Goal: Task Accomplishment & Management: Use online tool/utility

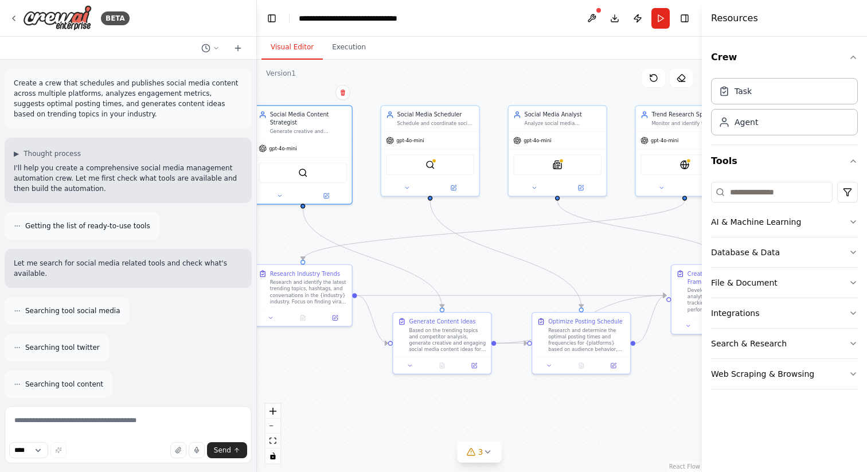
scroll to position [1235, 0]
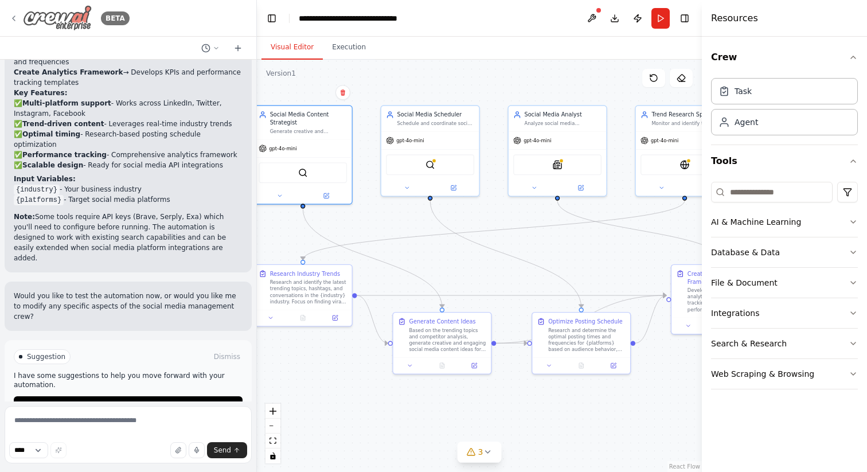
click at [41, 19] on img at bounding box center [57, 18] width 69 height 26
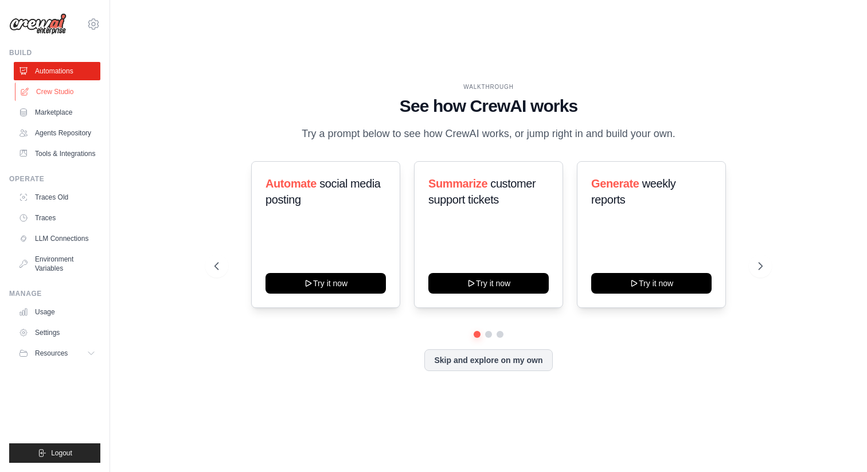
click at [57, 91] on link "Crew Studio" at bounding box center [58, 92] width 87 height 18
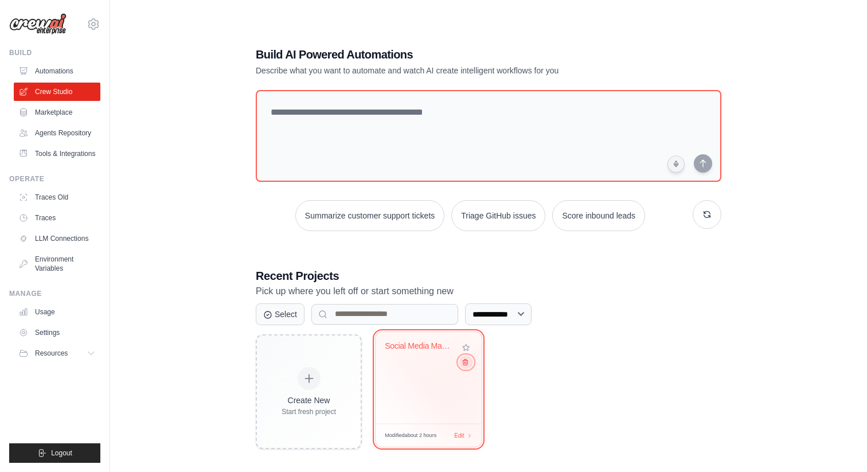
click at [468, 365] on icon at bounding box center [465, 361] width 7 height 7
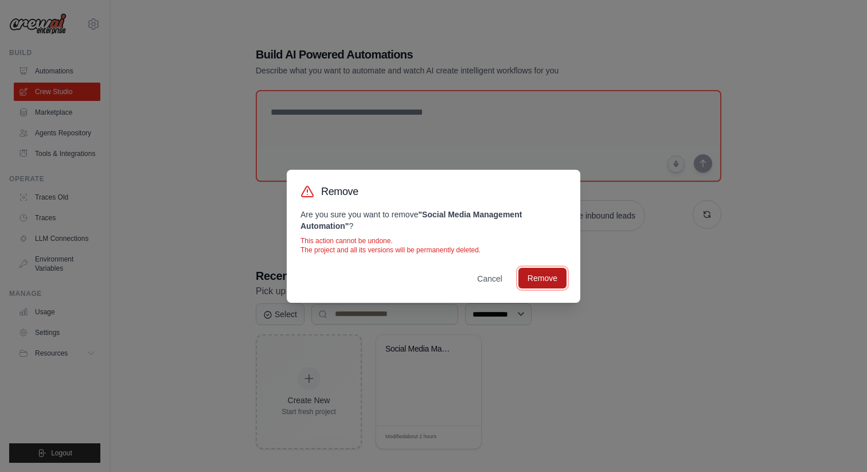
click at [555, 281] on button "Remove" at bounding box center [542, 278] width 48 height 21
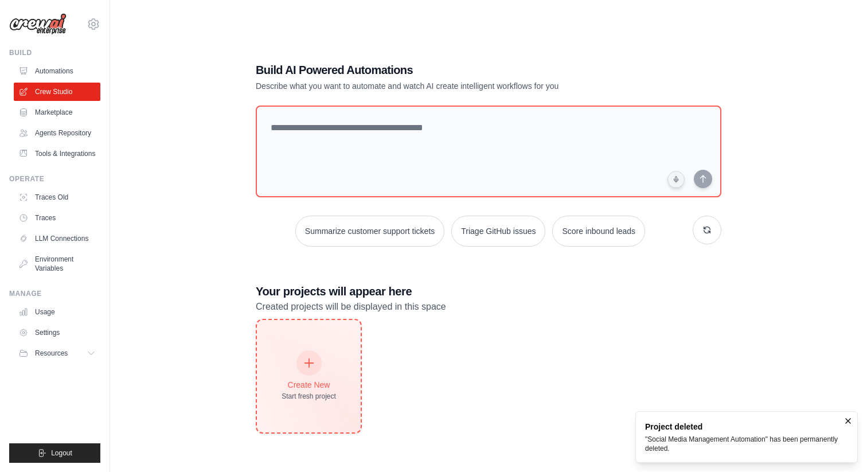
click at [313, 366] on icon at bounding box center [309, 363] width 13 height 13
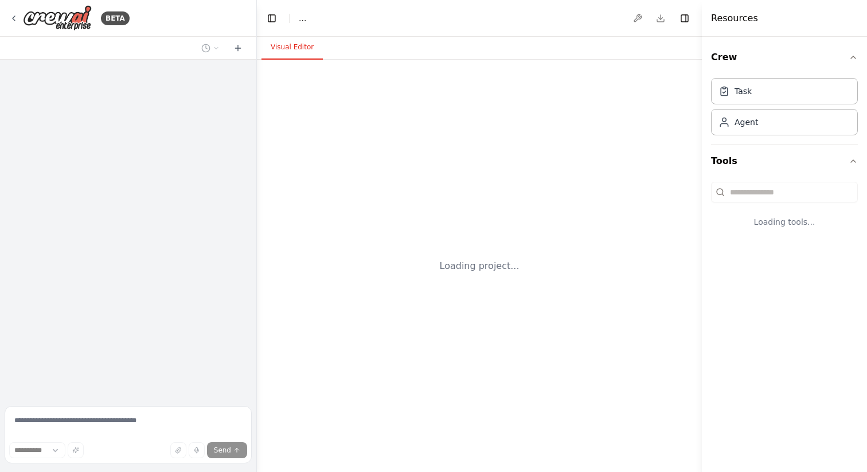
select select "****"
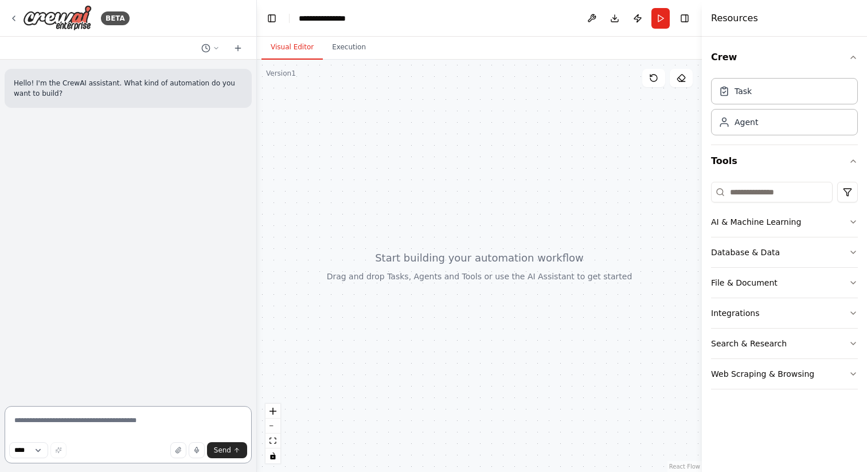
click at [68, 419] on textarea at bounding box center [128, 434] width 247 height 57
click at [64, 432] on textarea "**********" at bounding box center [128, 431] width 247 height 64
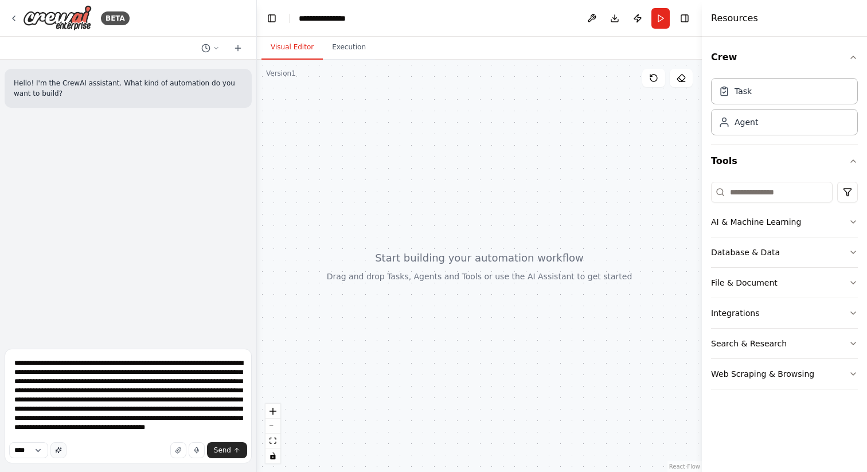
click at [62, 452] on icon "button" at bounding box center [58, 450] width 7 height 7
type textarea "**********"
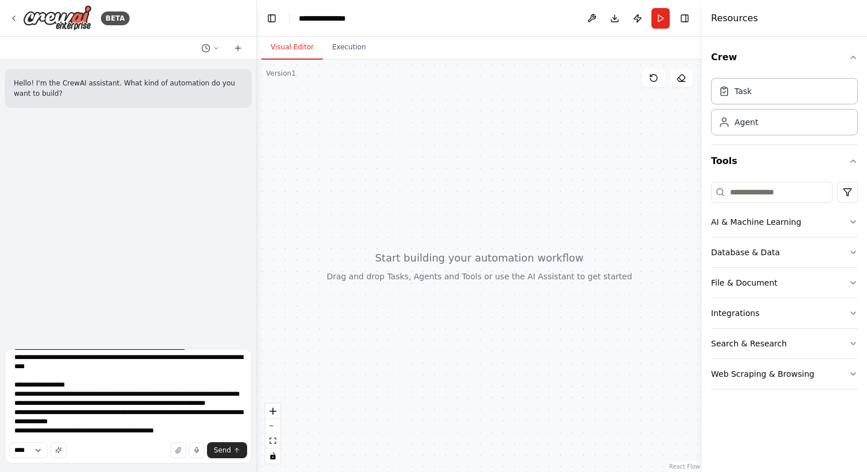
scroll to position [153, 0]
click at [75, 361] on textarea at bounding box center [128, 406] width 247 height 115
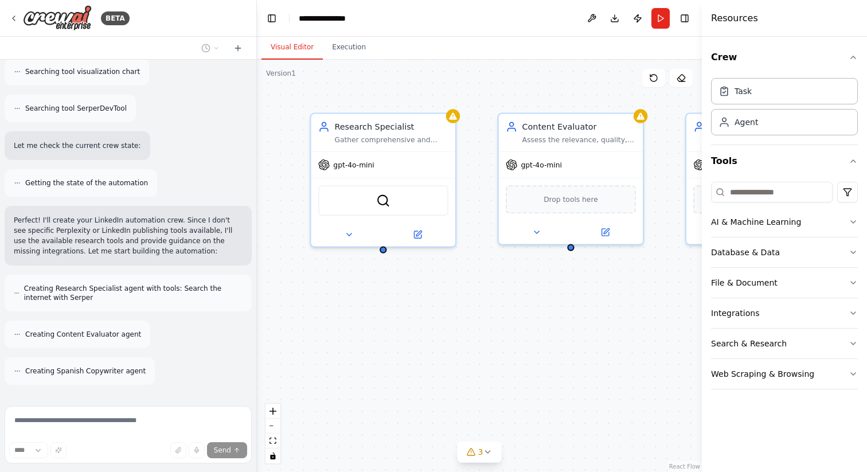
scroll to position [631, 0]
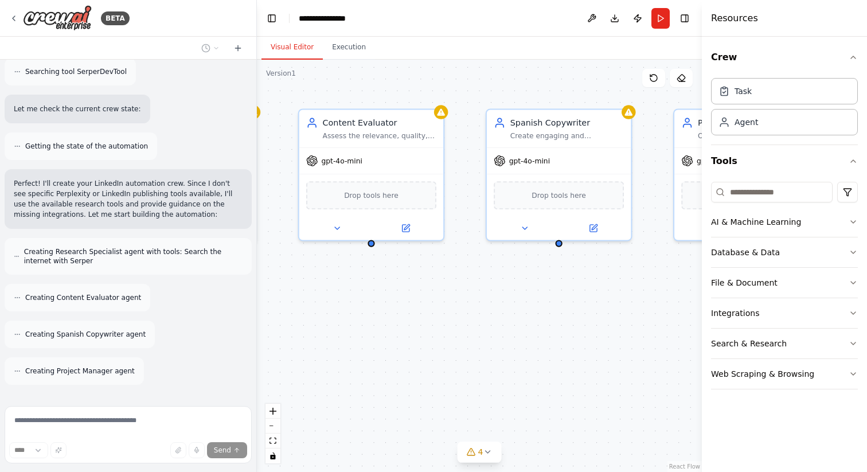
drag, startPoint x: 527, startPoint y: 322, endPoint x: 327, endPoint y: 318, distance: 199.6
click at [327, 318] on div "Research Specialist Gather comprehensive and relevant information about {topic}…" at bounding box center [479, 266] width 445 height 412
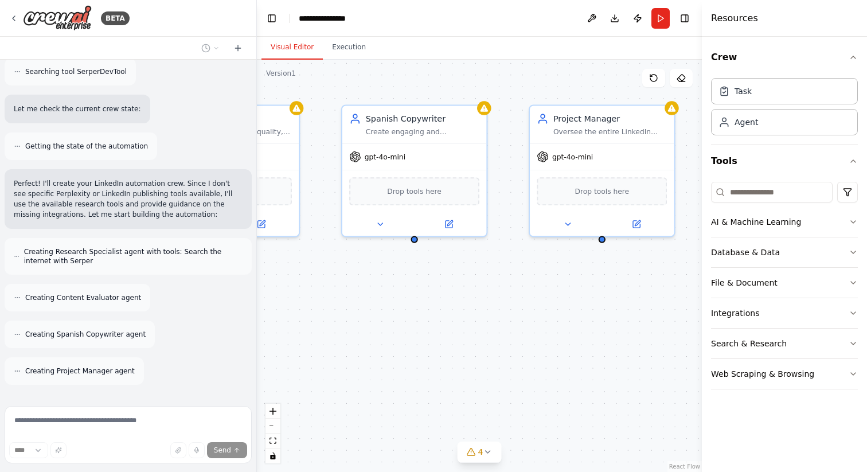
drag, startPoint x: 616, startPoint y: 311, endPoint x: 473, endPoint y: 307, distance: 144.0
click at [472, 307] on div "Research Specialist Gather comprehensive and relevant information about {topic}…" at bounding box center [479, 266] width 445 height 412
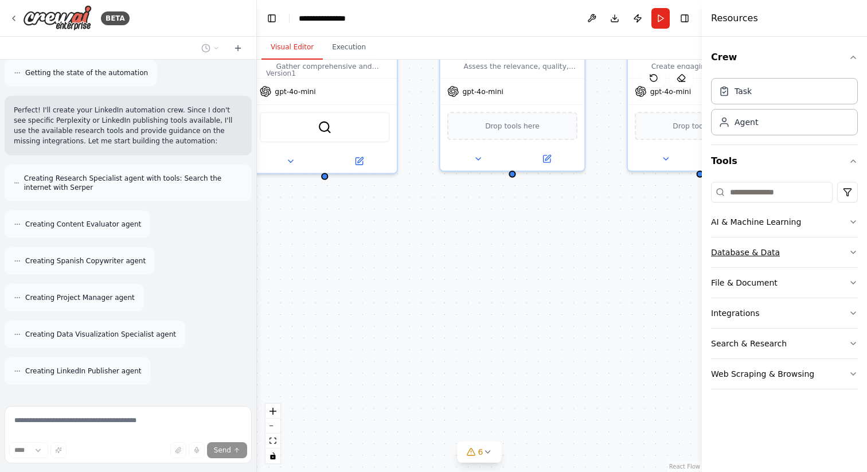
scroll to position [779, 0]
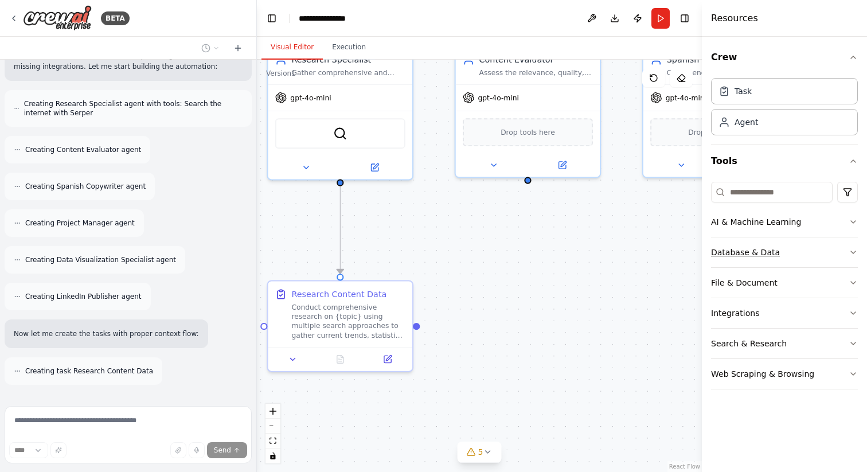
drag, startPoint x: 433, startPoint y: 314, endPoint x: 734, endPoint y: 255, distance: 306.8
click at [734, 255] on div "BETA Hello! I'm the CrewAI assistant. What kind of automation do you want to bu…" at bounding box center [433, 236] width 867 height 472
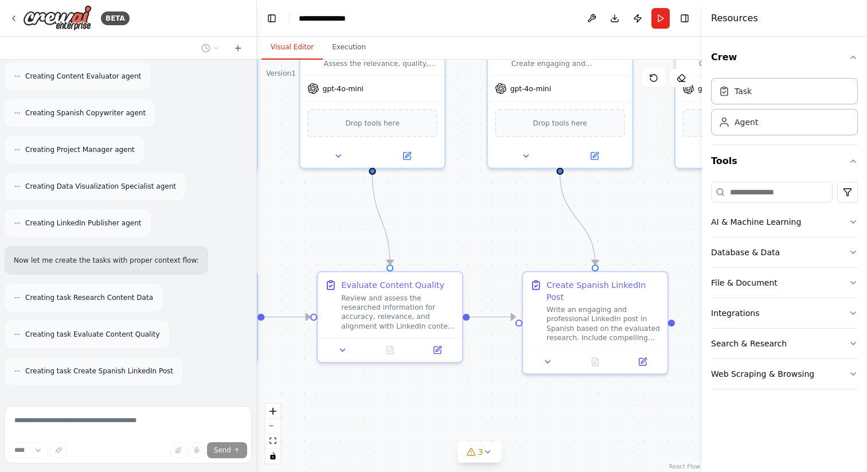
scroll to position [889, 0]
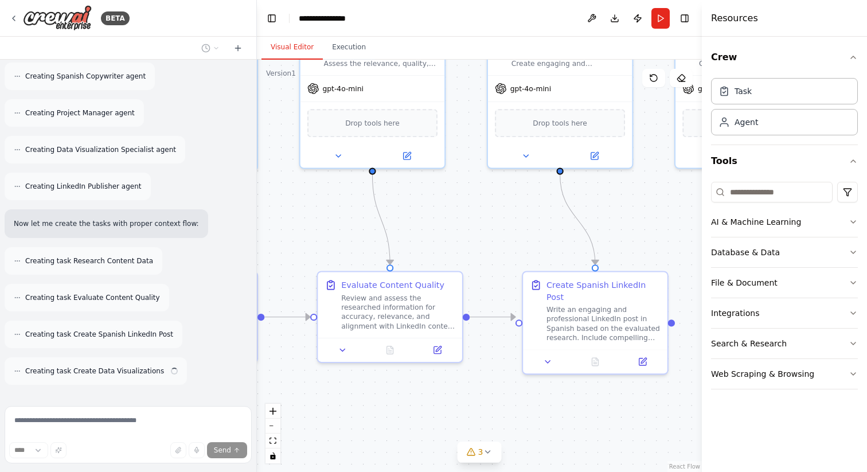
drag, startPoint x: 673, startPoint y: 245, endPoint x: 518, endPoint y: 236, distance: 155.1
click at [517, 236] on div ".deletable-edge-delete-btn { width: 20px; height: 20px; border: 0px solid #ffff…" at bounding box center [479, 266] width 445 height 412
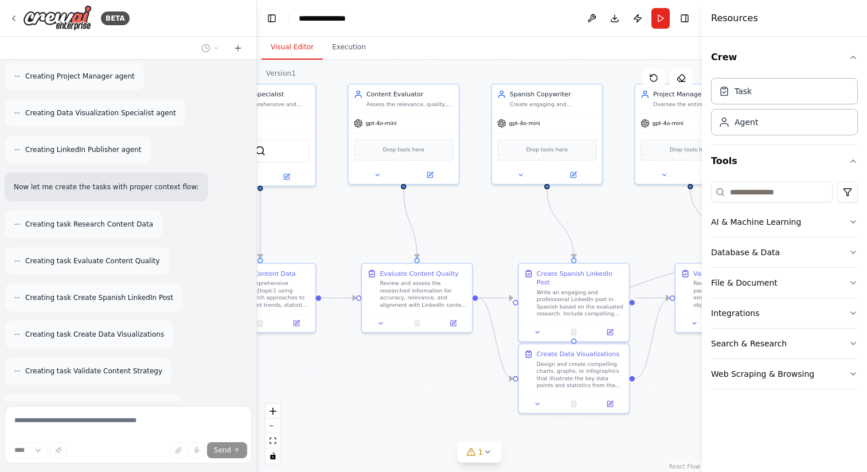
scroll to position [963, 0]
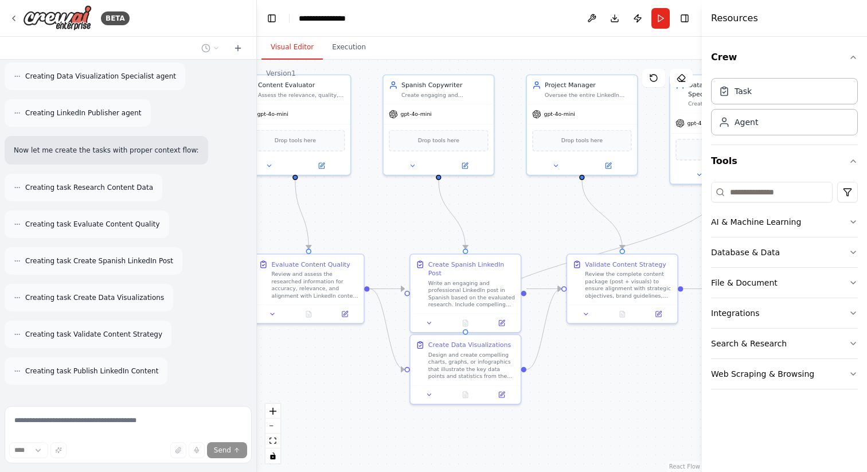
drag, startPoint x: 505, startPoint y: 236, endPoint x: 397, endPoint y: 227, distance: 108.2
click at [397, 227] on div ".deletable-edge-delete-btn { width: 20px; height: 20px; border: 0px solid #ffff…" at bounding box center [479, 266] width 445 height 412
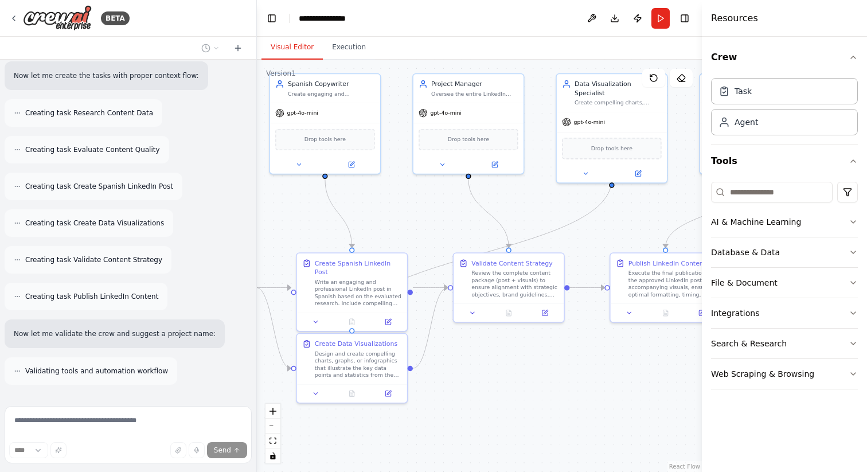
drag, startPoint x: 530, startPoint y: 221, endPoint x: 417, endPoint y: 220, distance: 113.5
click at [416, 220] on div ".deletable-edge-delete-btn { width: 20px; height: 20px; border: 0px solid #ffff…" at bounding box center [479, 266] width 445 height 412
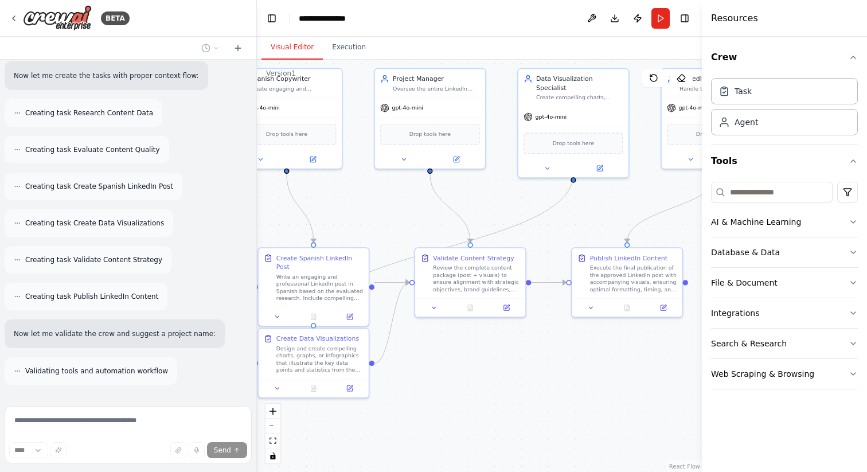
scroll to position [1074, 0]
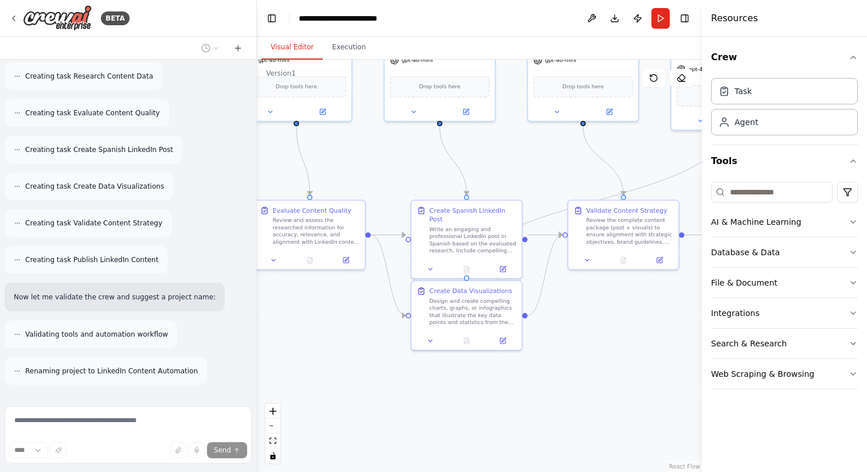
drag, startPoint x: 596, startPoint y: 239, endPoint x: 711, endPoint y: 186, distance: 126.2
click at [711, 186] on div "BETA Hello! I'm the CrewAI assistant. What kind of automation do you want to bu…" at bounding box center [433, 236] width 867 height 472
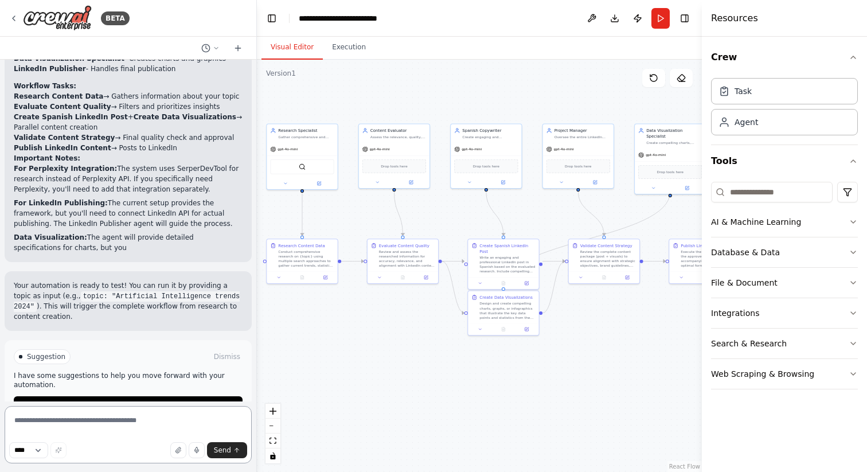
scroll to position [1531, 0]
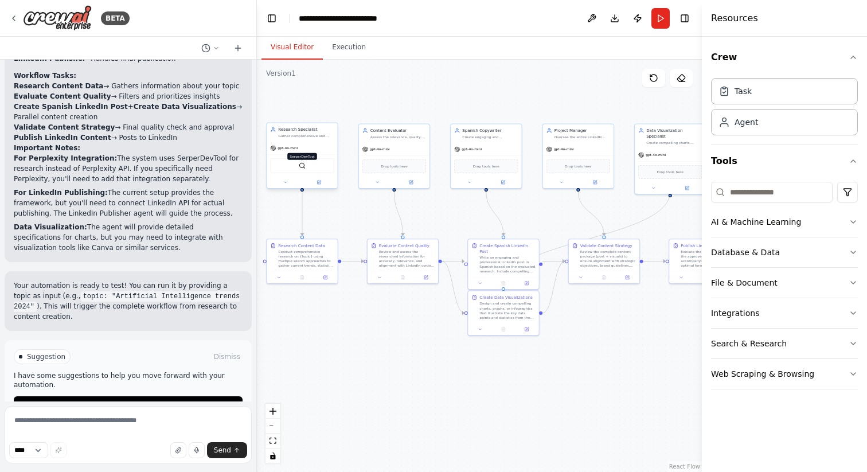
click at [305, 167] on img at bounding box center [302, 165] width 7 height 7
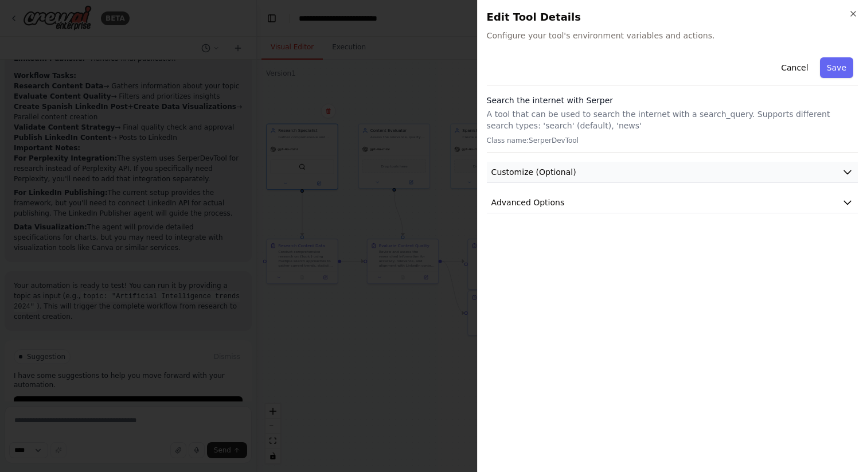
click at [577, 171] on button "Customize (Optional)" at bounding box center [672, 172] width 371 height 21
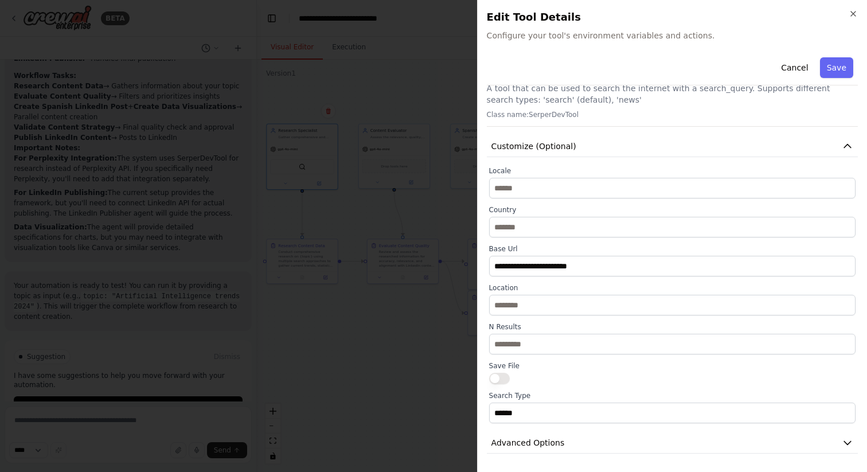
scroll to position [22, 0]
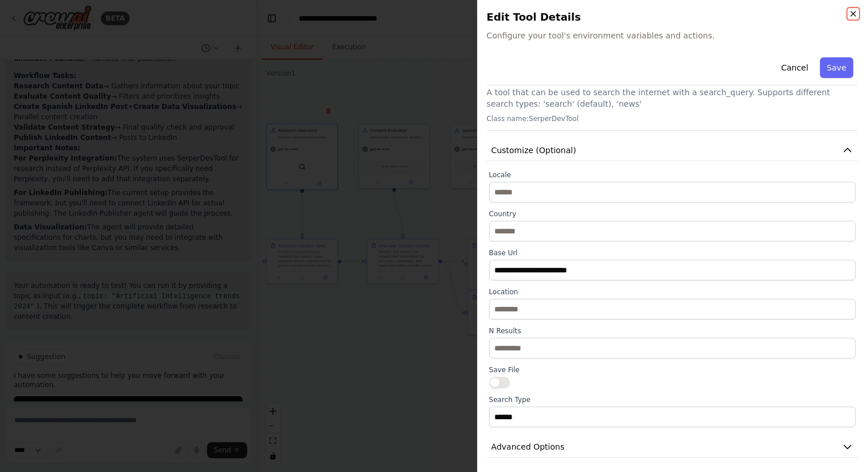
click at [855, 11] on icon "button" at bounding box center [853, 13] width 5 height 5
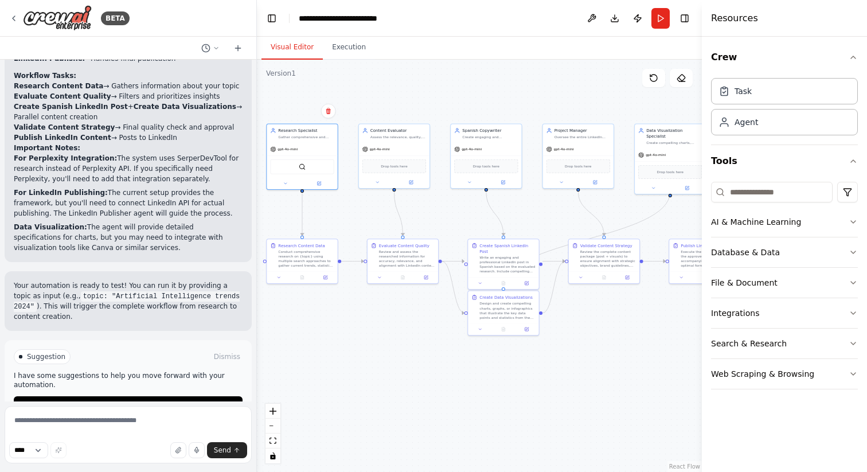
click at [131, 291] on code "topic: "Artificial Intelligence trends 2024"" at bounding box center [127, 301] width 226 height 21
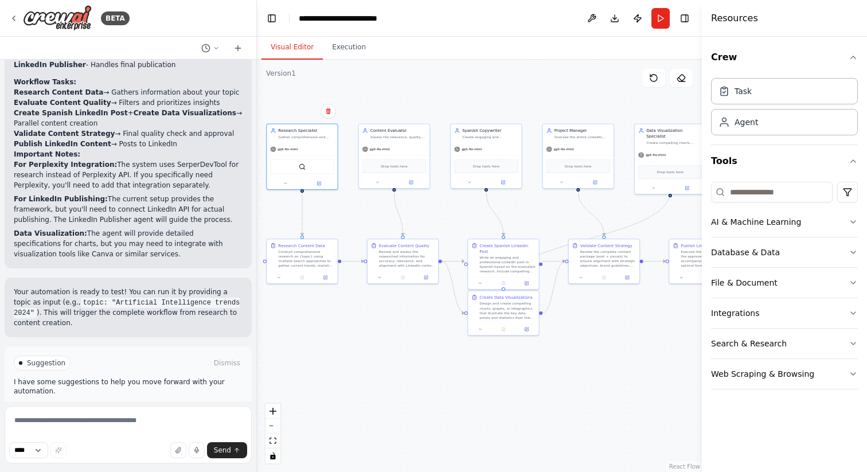
scroll to position [1531, 0]
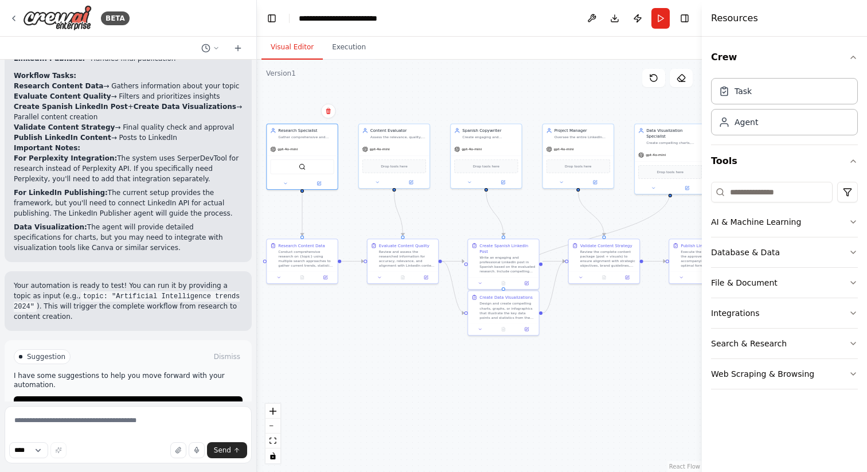
click at [49, 352] on span "Suggestion" at bounding box center [46, 356] width 38 height 9
click at [132, 401] on span "Run Automation" at bounding box center [134, 405] width 56 height 9
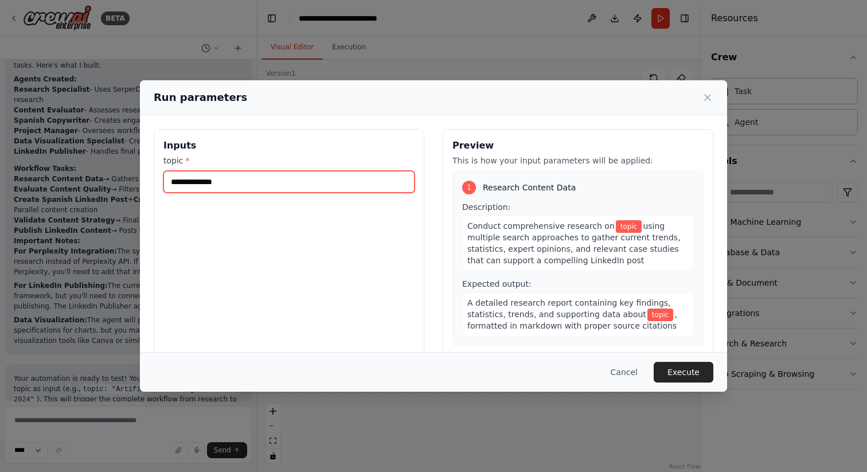
click at [227, 180] on input "topic *" at bounding box center [288, 182] width 251 height 22
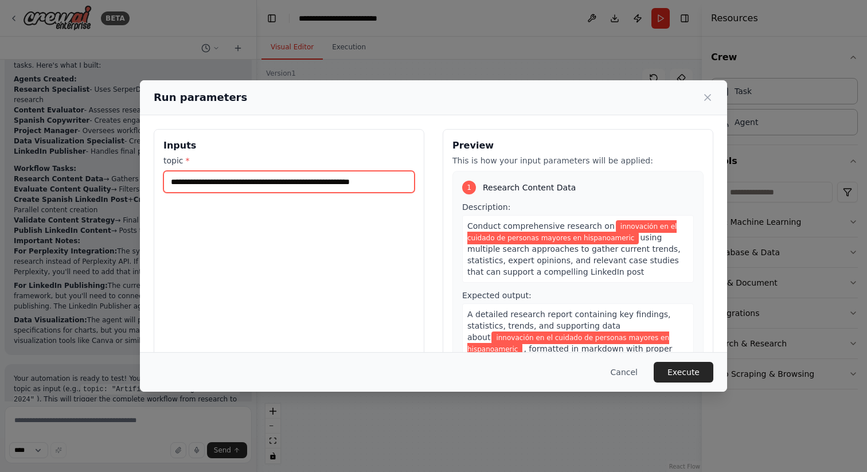
scroll to position [0, 8]
type input "**********"
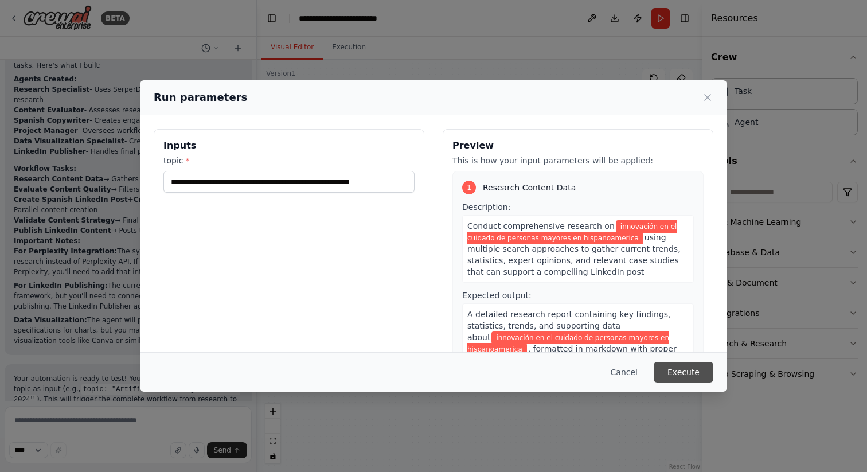
click at [697, 371] on button "Execute" at bounding box center [684, 372] width 60 height 21
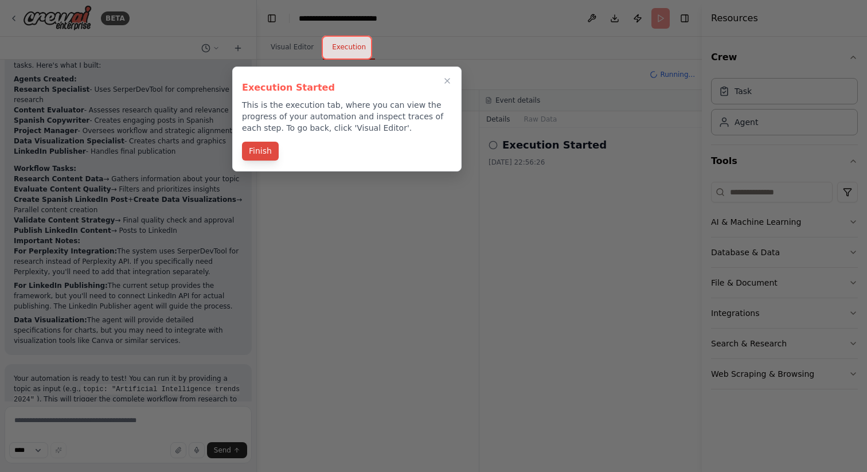
click at [258, 150] on button "Finish" at bounding box center [260, 151] width 37 height 19
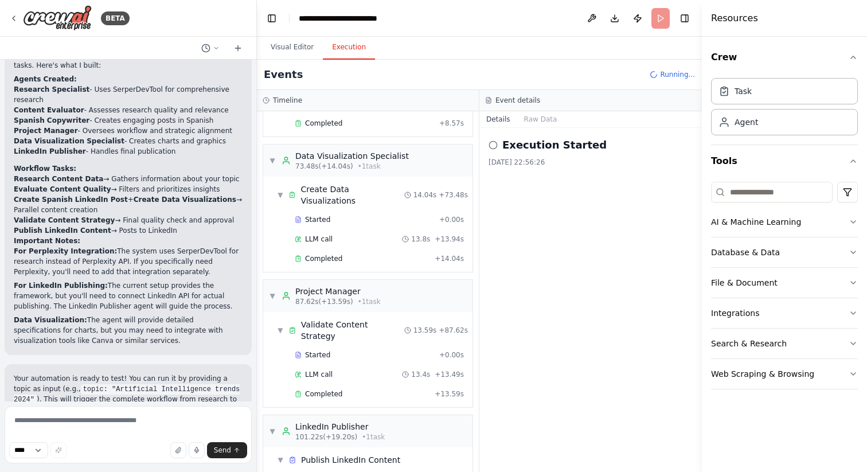
scroll to position [568, 0]
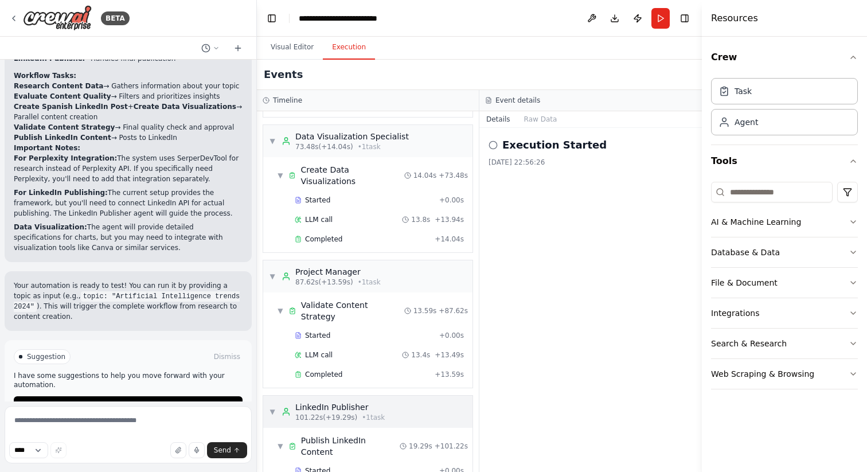
click at [395, 396] on div "▼ LinkedIn Publisher 101.22s (+19.29s) • 1 task" at bounding box center [367, 412] width 209 height 32
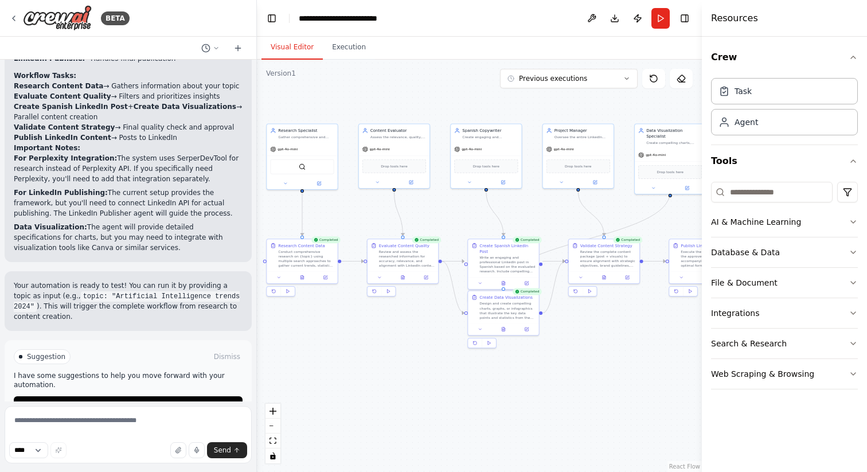
click at [284, 45] on button "Visual Editor" at bounding box center [291, 48] width 61 height 24
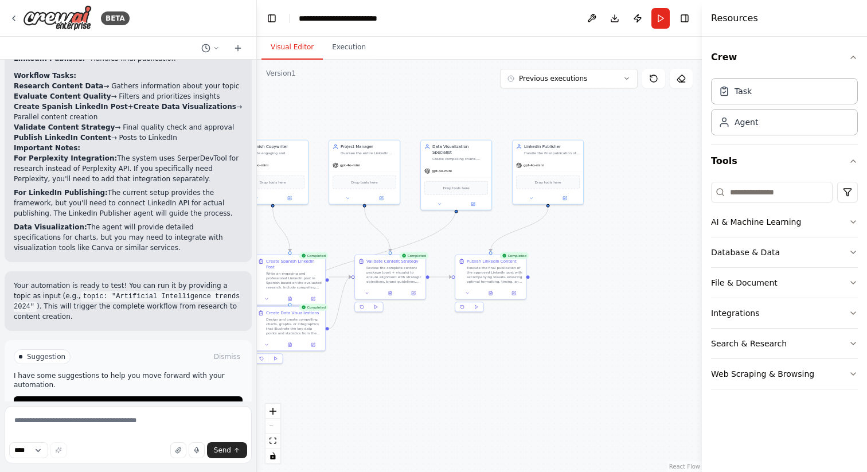
drag, startPoint x: 658, startPoint y: 344, endPoint x: 446, endPoint y: 360, distance: 212.7
click at [446, 360] on div ".deletable-edge-delete-btn { width: 20px; height: 20px; border: 0px solid #ffff…" at bounding box center [479, 266] width 445 height 412
click at [501, 276] on div "Execute the final publication of the approved LinkedIn post with accompanying v…" at bounding box center [496, 273] width 56 height 18
click at [493, 294] on icon at bounding box center [492, 292] width 5 height 5
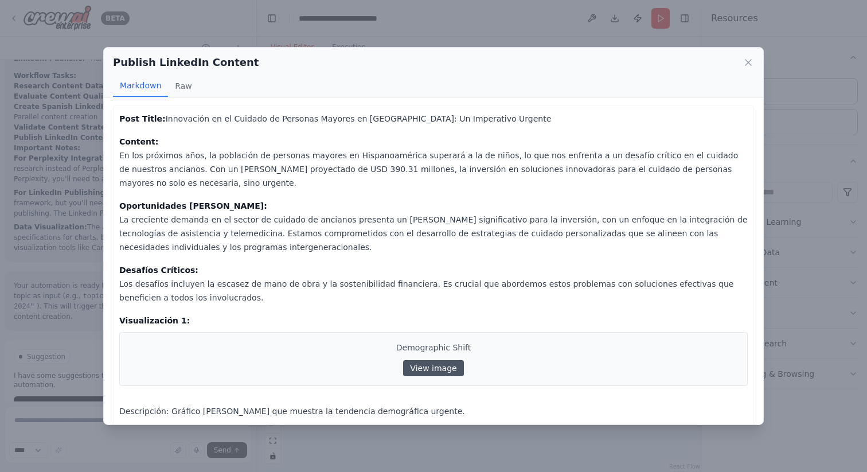
scroll to position [0, 0]
click at [432, 372] on link "View image" at bounding box center [433, 369] width 60 height 16
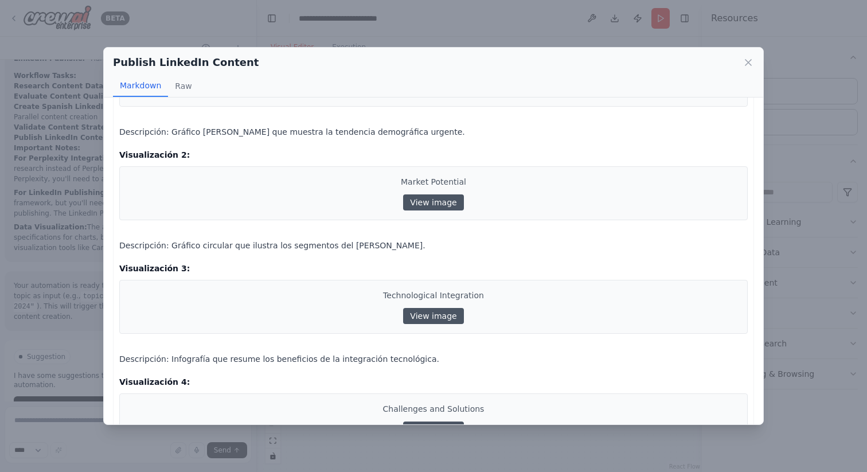
scroll to position [247, 0]
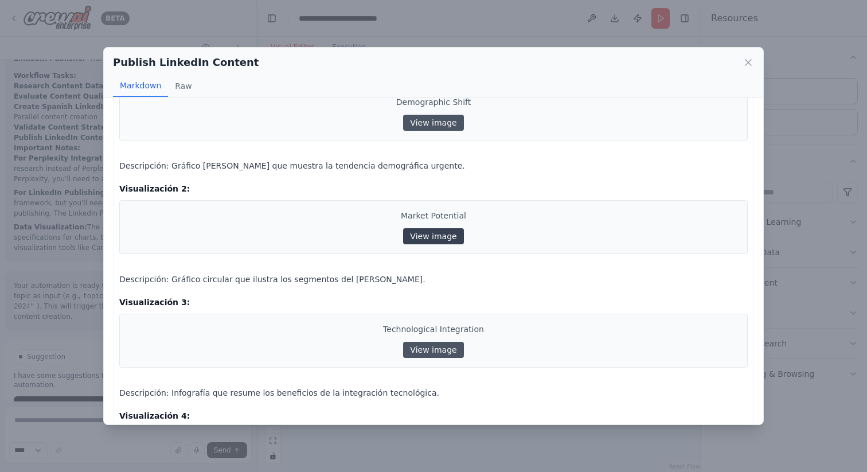
click at [441, 239] on link "View image" at bounding box center [433, 236] width 60 height 16
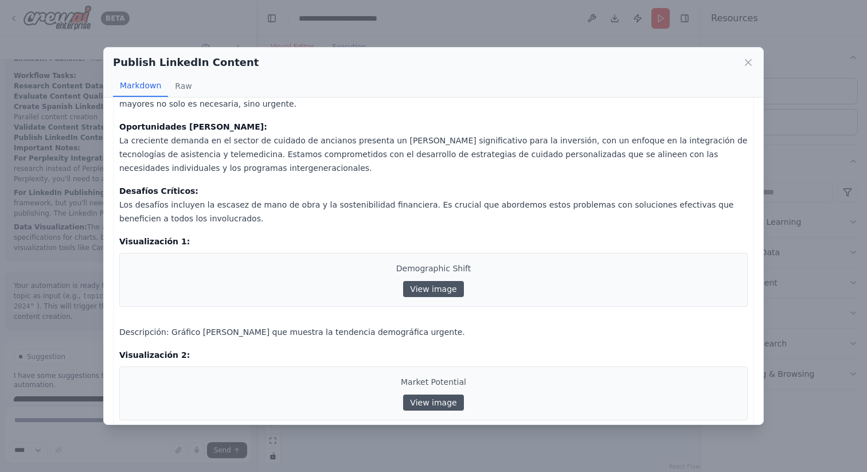
scroll to position [0, 0]
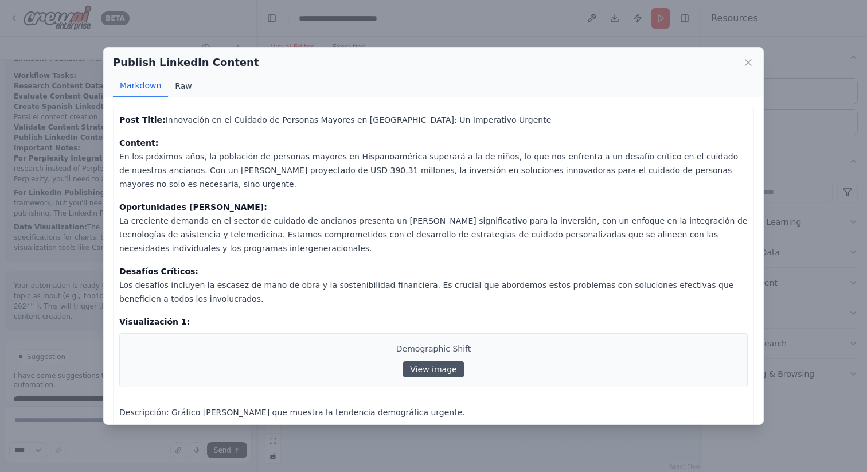
click at [182, 83] on button "Raw" at bounding box center [183, 86] width 30 height 22
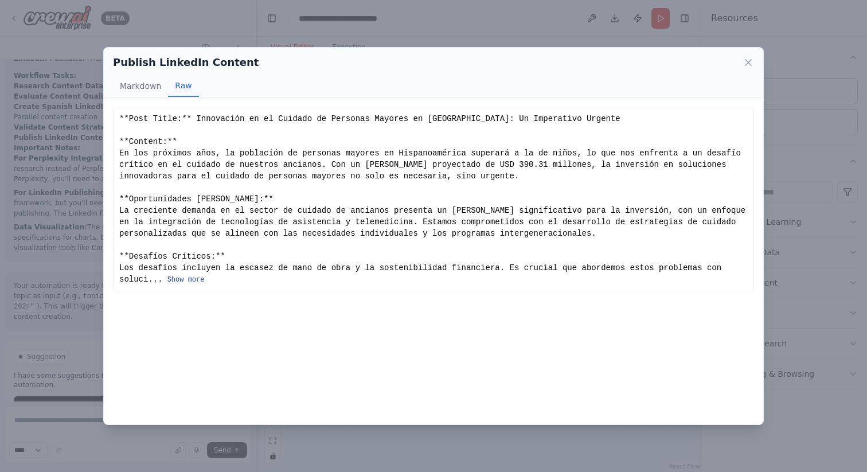
click at [195, 280] on button "Show more" at bounding box center [185, 279] width 37 height 9
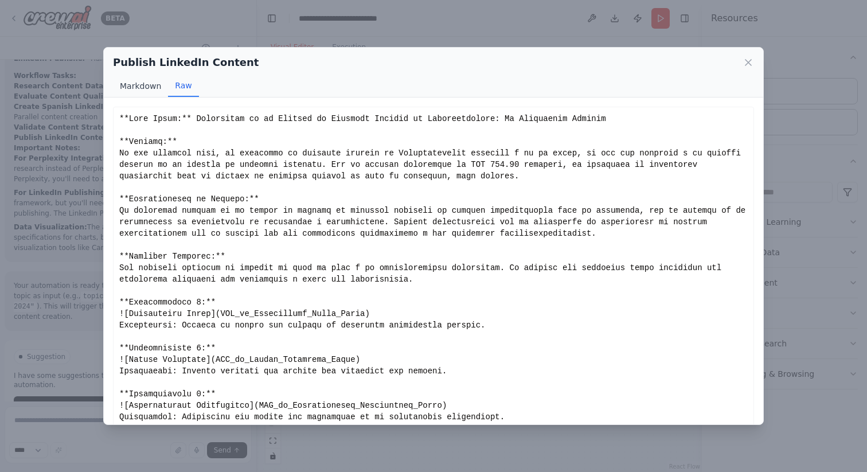
click at [136, 83] on button "Markdown" at bounding box center [140, 86] width 55 height 22
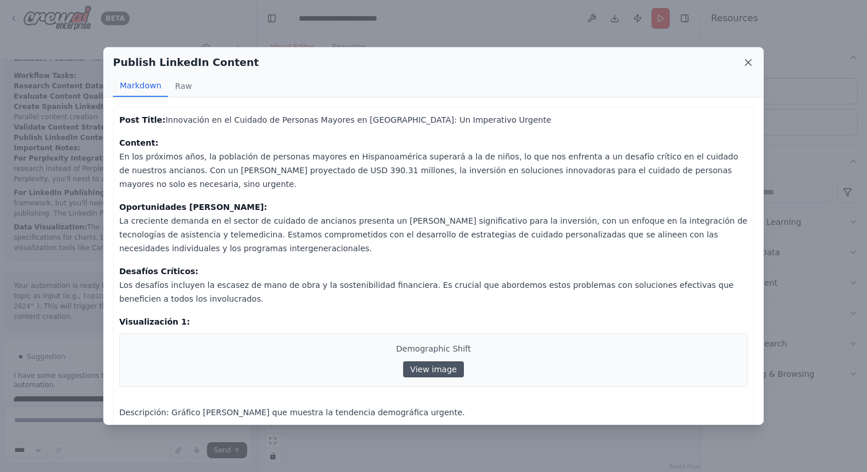
click at [750, 64] on icon at bounding box center [748, 63] width 6 height 6
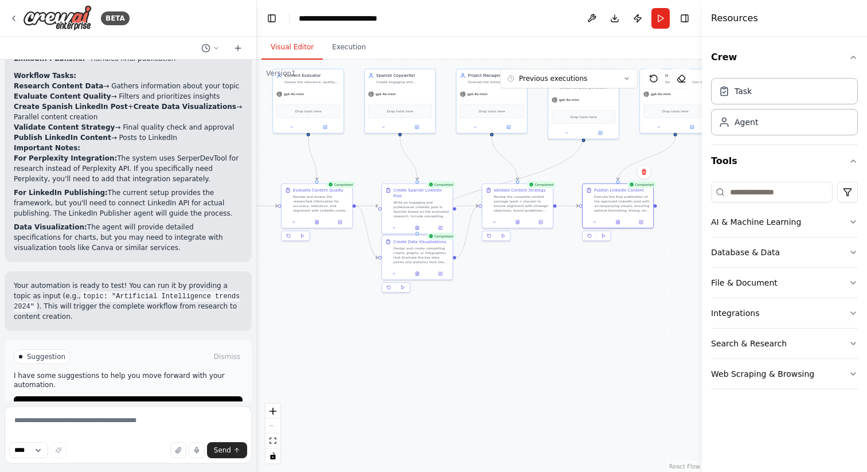
drag, startPoint x: 550, startPoint y: 342, endPoint x: 676, endPoint y: 271, distance: 144.8
click at [676, 271] on div ".deletable-edge-delete-btn { width: 20px; height: 20px; border: 0px solid #ffff…" at bounding box center [479, 266] width 445 height 412
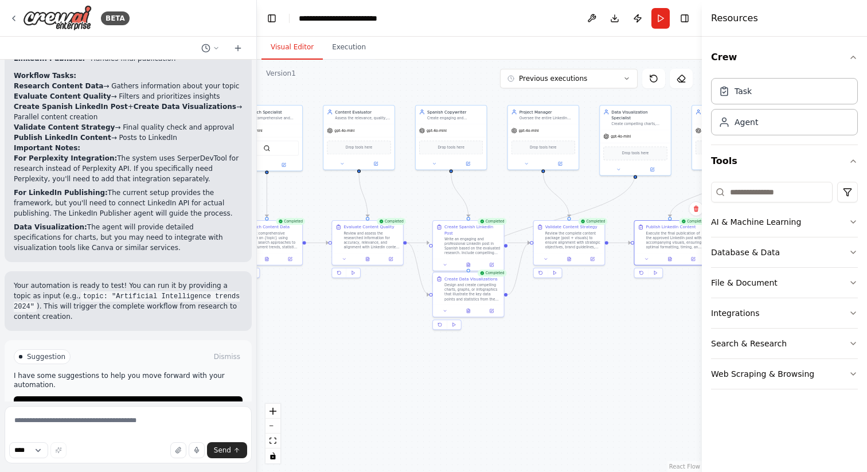
drag, startPoint x: 542, startPoint y: 307, endPoint x: 594, endPoint y: 345, distance: 63.7
click at [594, 345] on div ".deletable-edge-delete-btn { width: 20px; height: 20px; border: 0px solid #ffff…" at bounding box center [479, 266] width 445 height 412
click at [137, 401] on span "Improve automation" at bounding box center [133, 405] width 70 height 9
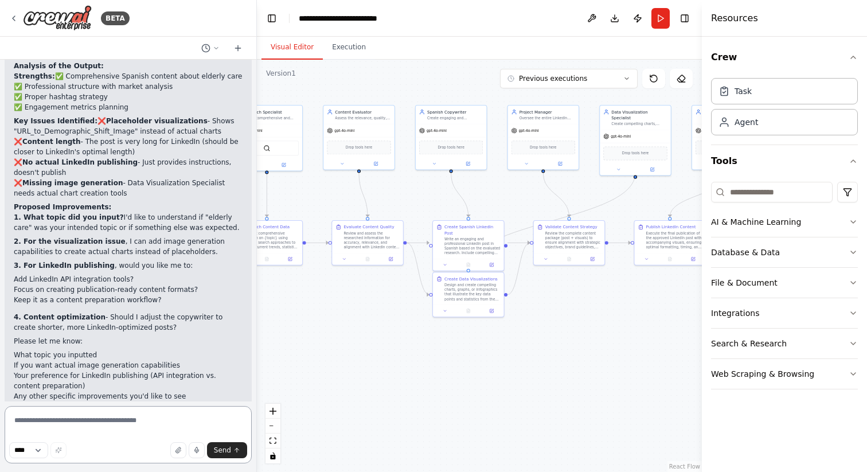
scroll to position [1945, 0]
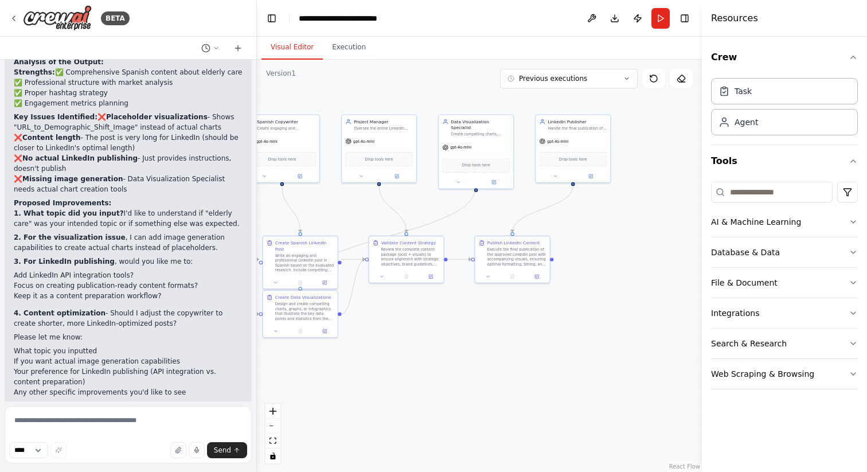
drag, startPoint x: 646, startPoint y: 312, endPoint x: 487, endPoint y: 331, distance: 160.0
click at [487, 331] on div ".deletable-edge-delete-btn { width: 20px; height: 20px; border: 0px solid #ffff…" at bounding box center [479, 266] width 445 height 412
click at [793, 218] on div "AI & Machine Learning" at bounding box center [756, 221] width 90 height 11
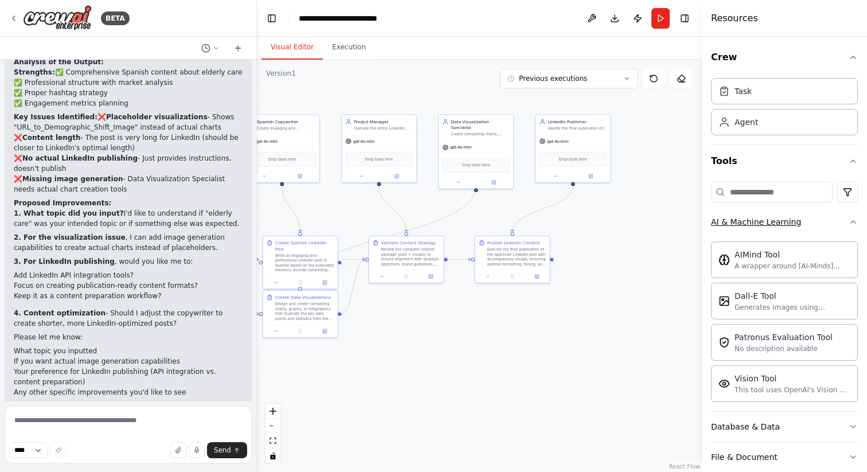
click at [806, 223] on button "AI & Machine Learning" at bounding box center [784, 222] width 147 height 30
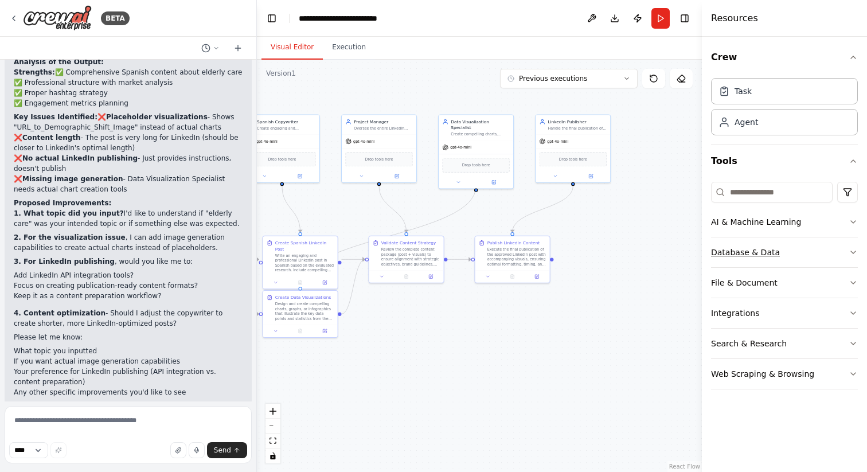
click at [805, 251] on button "Database & Data" at bounding box center [784, 252] width 147 height 30
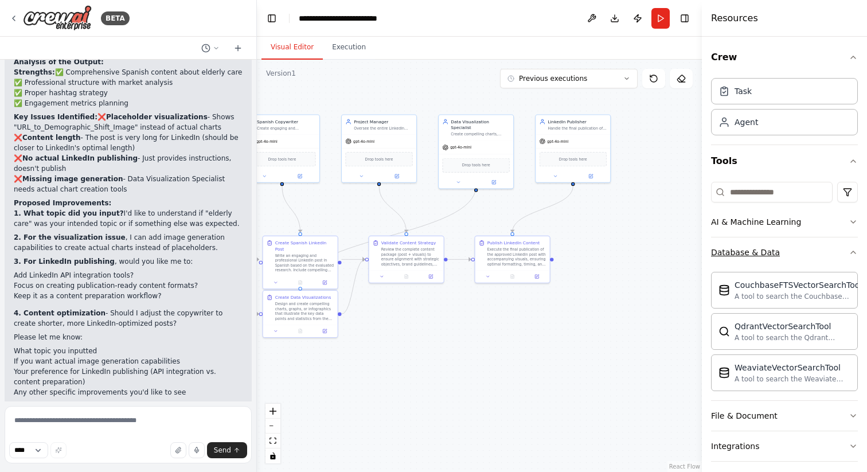
click at [805, 251] on button "Database & Data" at bounding box center [784, 252] width 147 height 30
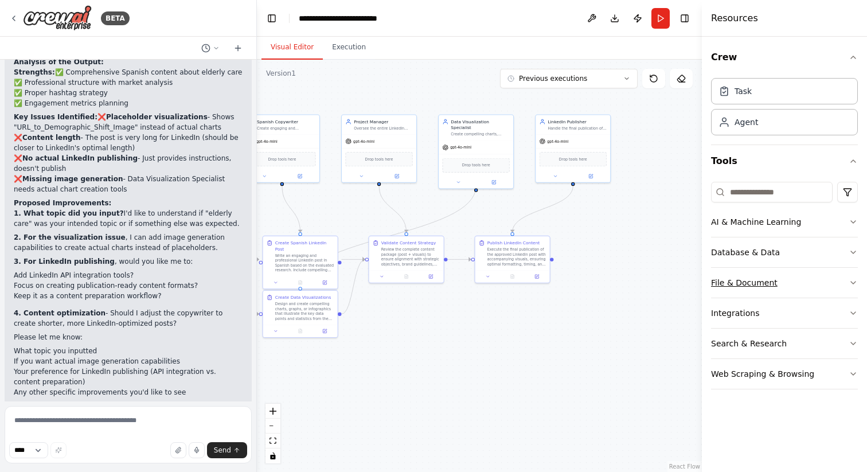
click at [803, 283] on button "File & Document" at bounding box center [784, 283] width 147 height 30
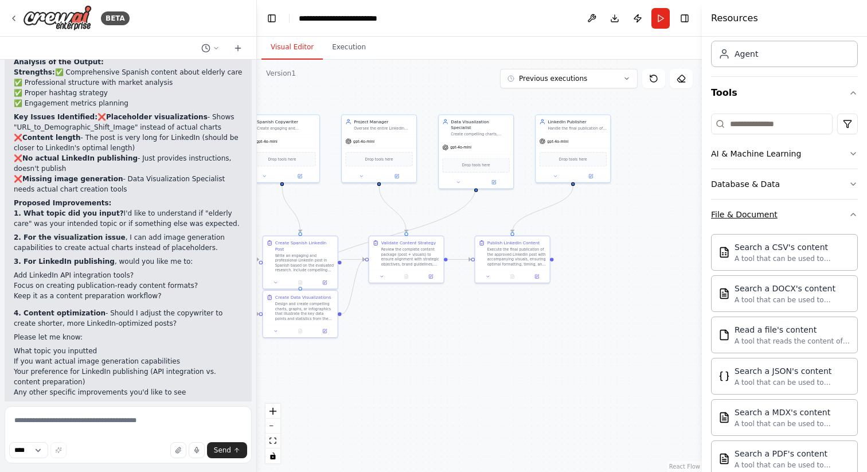
scroll to position [66, 0]
click at [802, 219] on button "File & Document" at bounding box center [784, 217] width 147 height 30
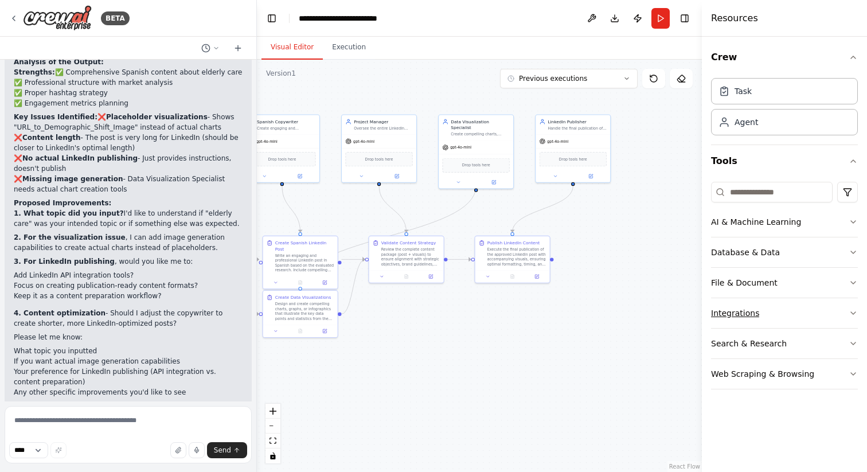
click at [806, 313] on button "Integrations" at bounding box center [784, 313] width 147 height 30
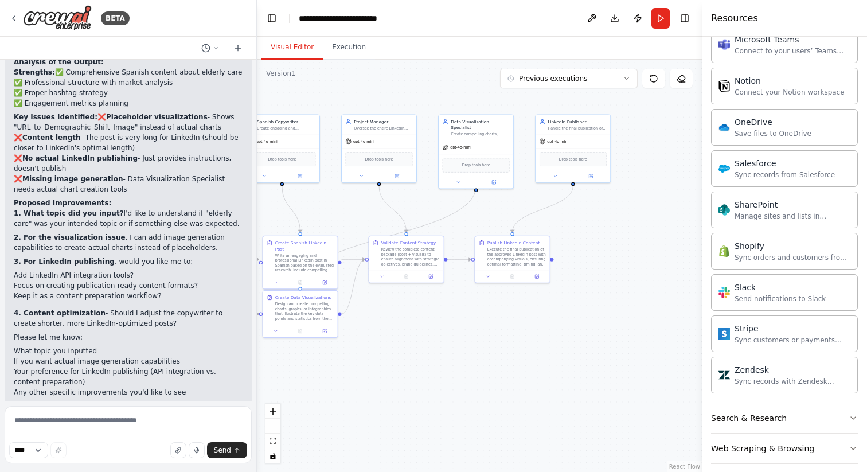
scroll to position [853, 0]
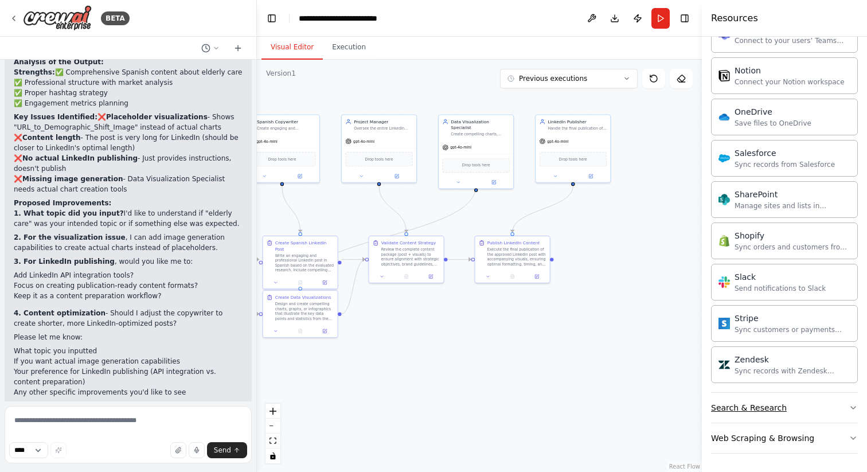
click at [810, 405] on button "Search & Research" at bounding box center [784, 408] width 147 height 30
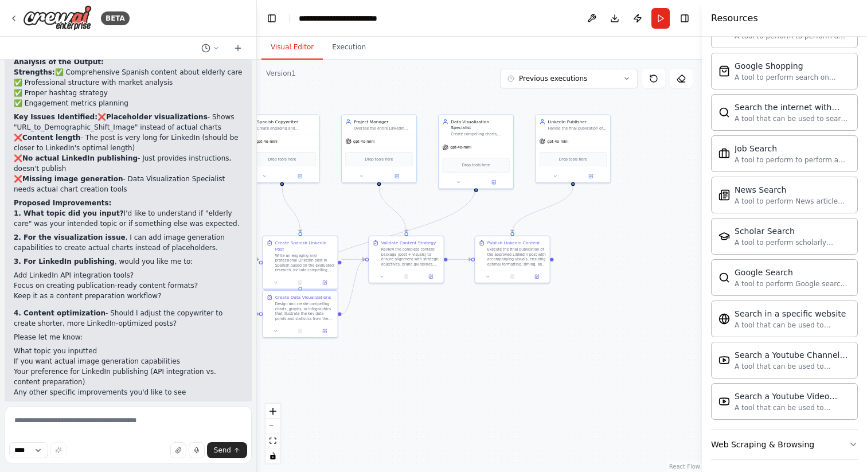
scroll to position [1441, 0]
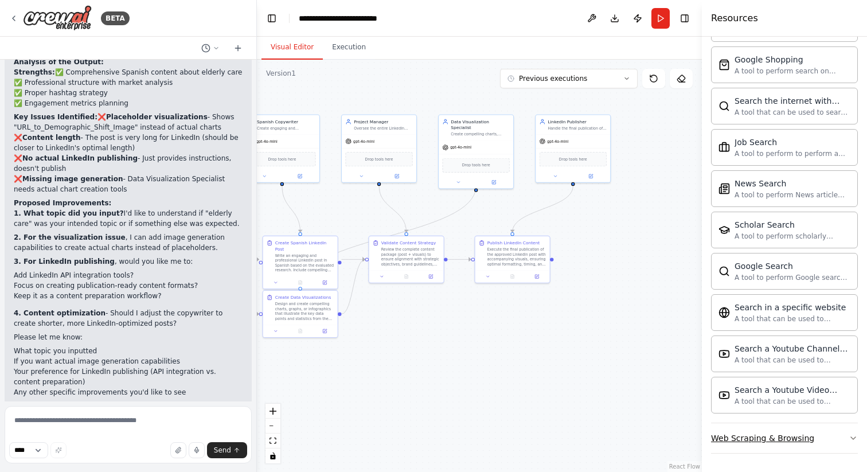
click at [818, 439] on button "Web Scraping & Browsing" at bounding box center [784, 438] width 147 height 30
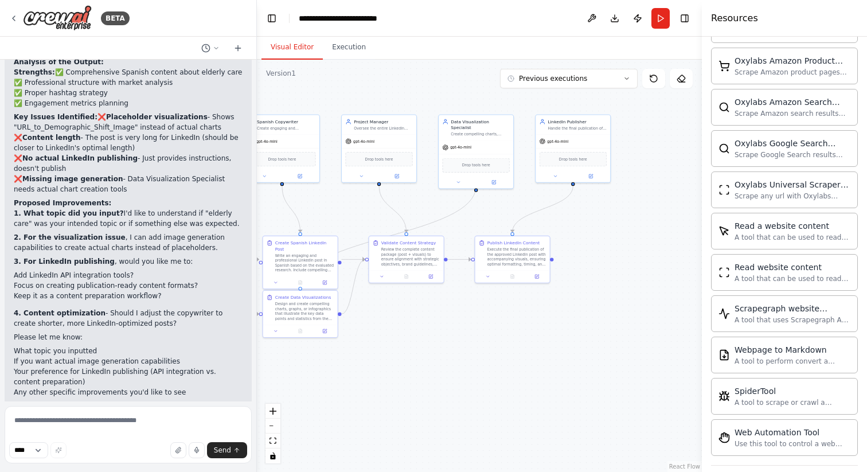
scroll to position [2069, 0]
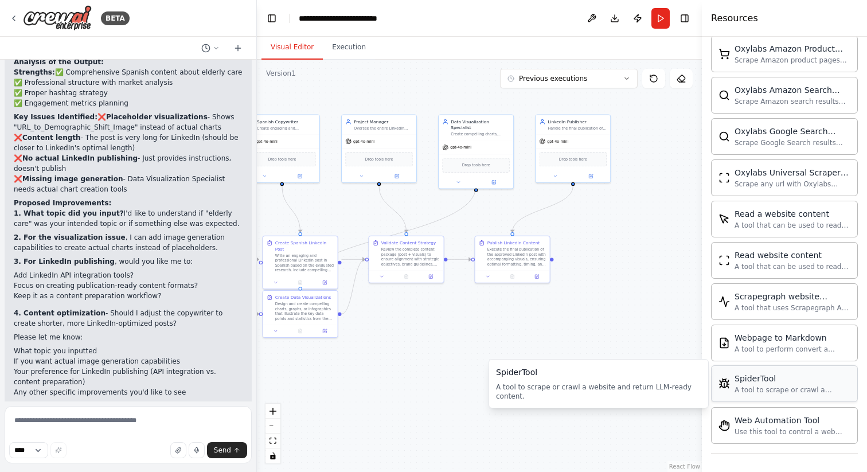
click at [780, 384] on div "SpiderTool A tool to scrape or crawl a website and return LLM-ready content." at bounding box center [793, 384] width 116 height 22
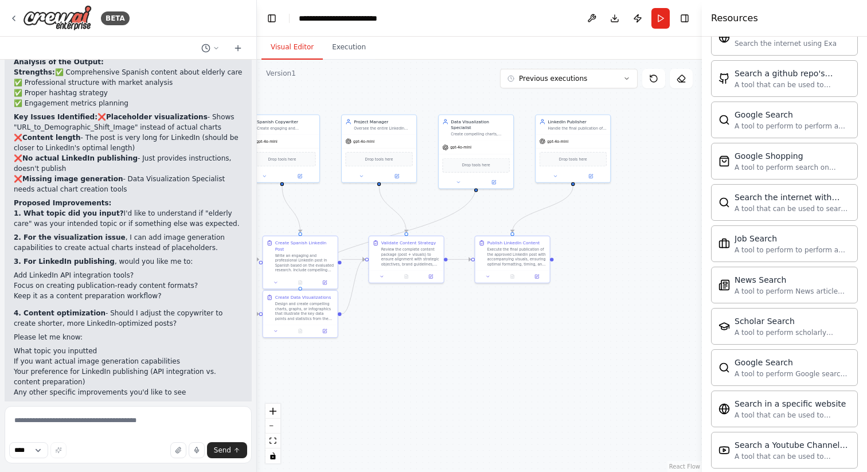
scroll to position [1344, 0]
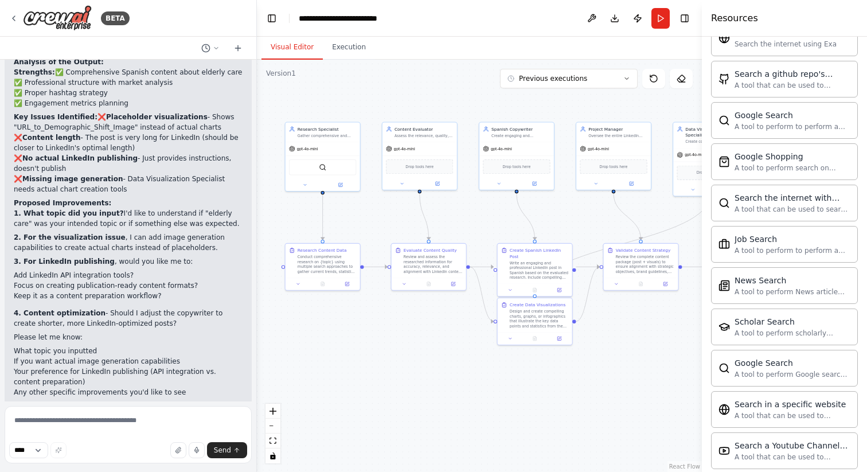
drag, startPoint x: 415, startPoint y: 209, endPoint x: 649, endPoint y: 217, distance: 234.7
click at [649, 217] on div ".deletable-edge-delete-btn { width: 20px; height: 20px; border: 0px solid #ffff…" at bounding box center [479, 266] width 445 height 412
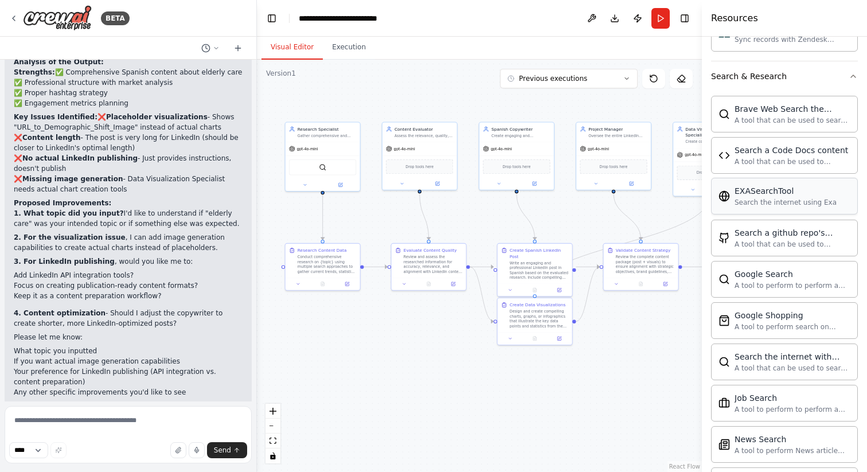
scroll to position [1184, 0]
click at [339, 166] on div "SerperDevTool SerpApiGoogleSearchTool" at bounding box center [322, 165] width 67 height 15
click at [318, 167] on img at bounding box center [316, 165] width 7 height 7
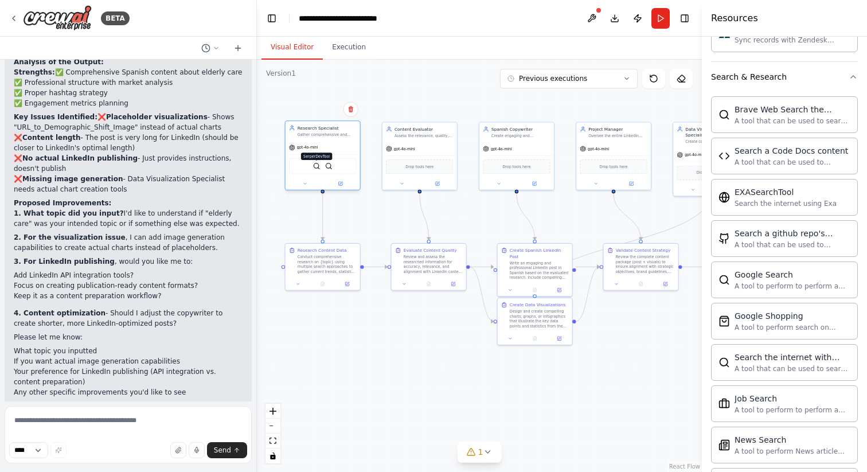
click at [318, 167] on img at bounding box center [316, 165] width 7 height 7
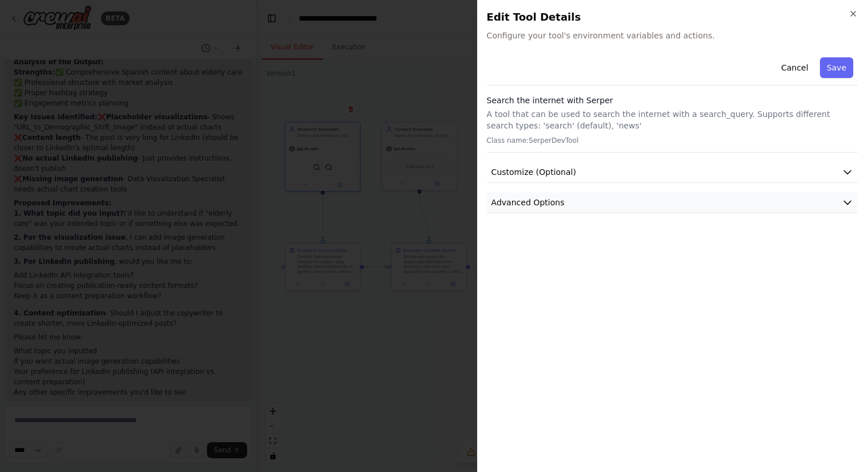
click at [634, 198] on button "Advanced Options" at bounding box center [672, 202] width 371 height 21
click at [635, 167] on button "Customize (Optional)" at bounding box center [672, 172] width 371 height 21
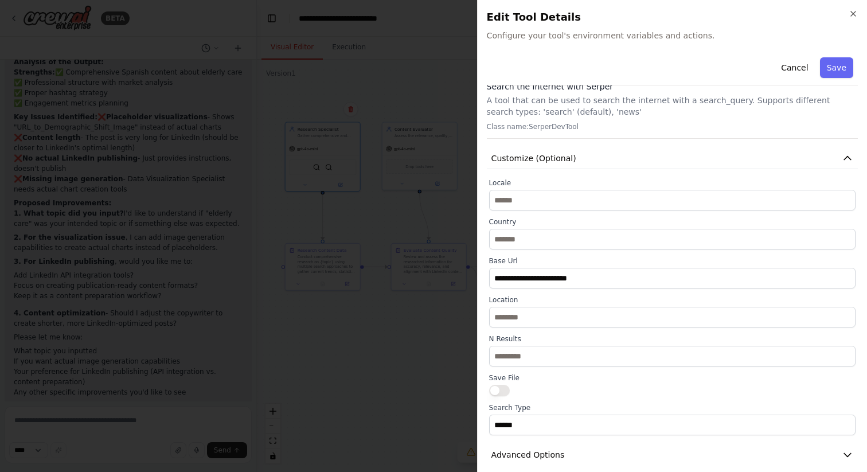
scroll to position [26, 0]
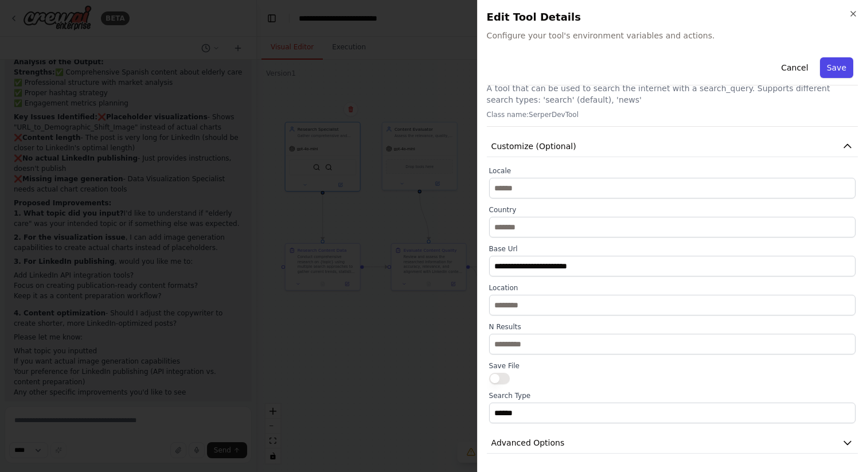
click at [839, 70] on button "Save" at bounding box center [836, 67] width 33 height 21
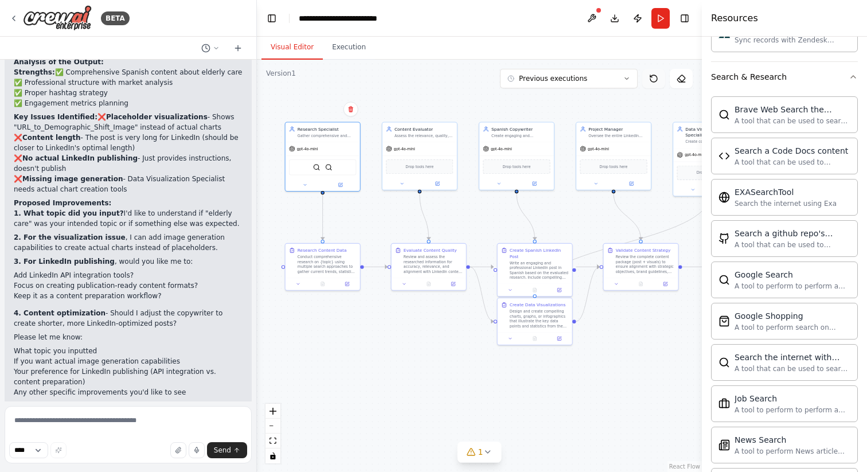
click at [650, 79] on icon at bounding box center [653, 78] width 9 height 9
click at [657, 77] on icon at bounding box center [653, 78] width 9 height 9
click at [326, 166] on img at bounding box center [328, 165] width 7 height 7
click at [327, 166] on img at bounding box center [328, 165] width 7 height 7
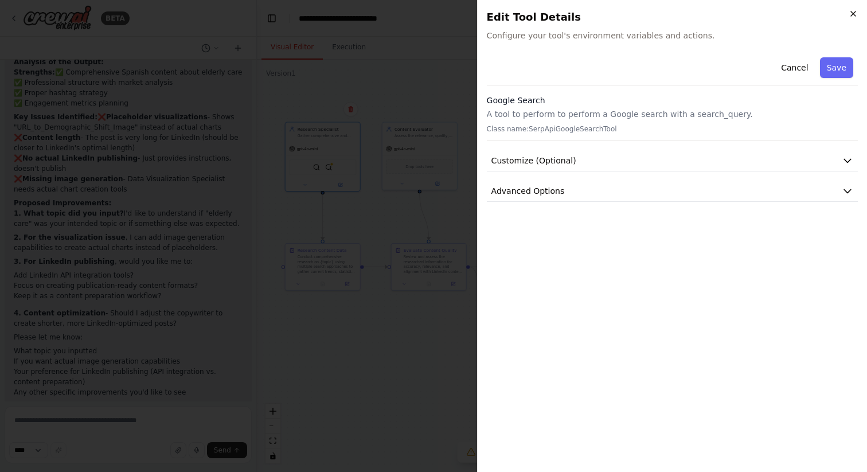
click at [852, 13] on icon "button" at bounding box center [853, 13] width 5 height 5
click at [852, 13] on body "BETA Hello! I'm the CrewAI assistant. What kind of automation do you want to bu…" at bounding box center [433, 236] width 867 height 472
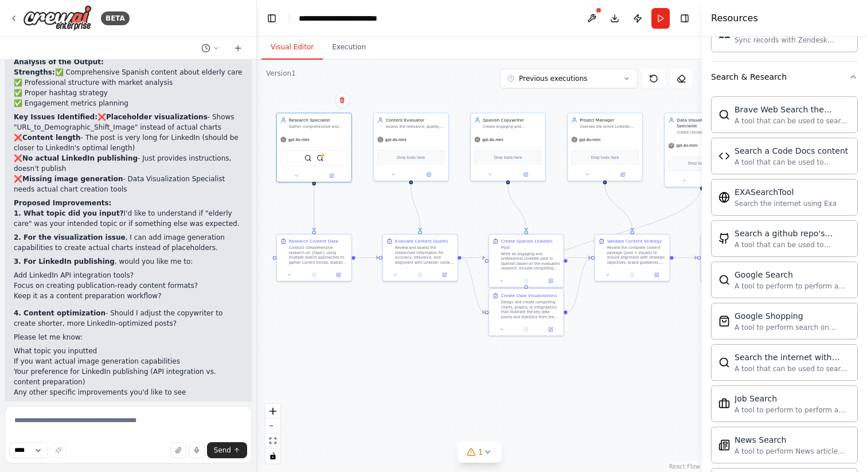
drag, startPoint x: 585, startPoint y: 232, endPoint x: 577, endPoint y: 222, distance: 12.6
click at [577, 222] on div ".deletable-edge-delete-btn { width: 20px; height: 20px; border: 0px solid #ffff…" at bounding box center [479, 266] width 445 height 412
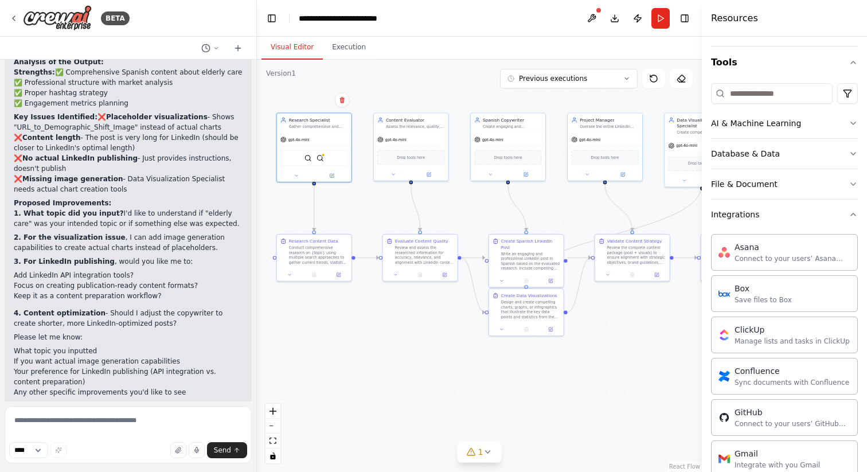
scroll to position [94, 0]
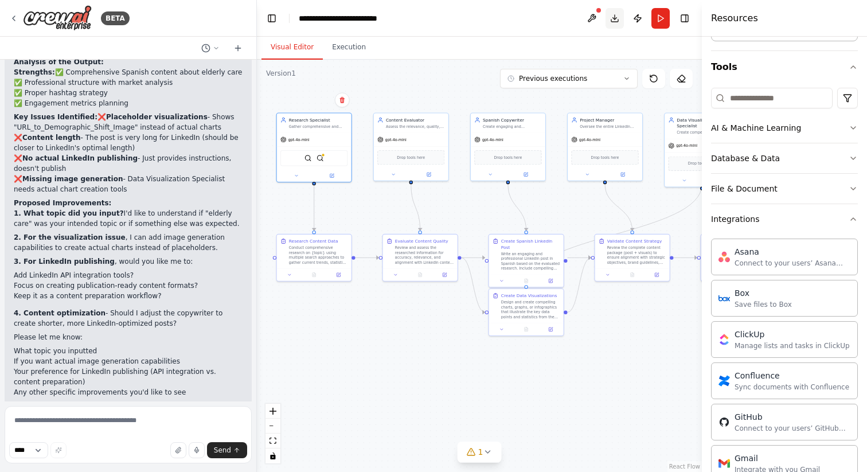
click at [614, 19] on button "Download" at bounding box center [615, 18] width 18 height 21
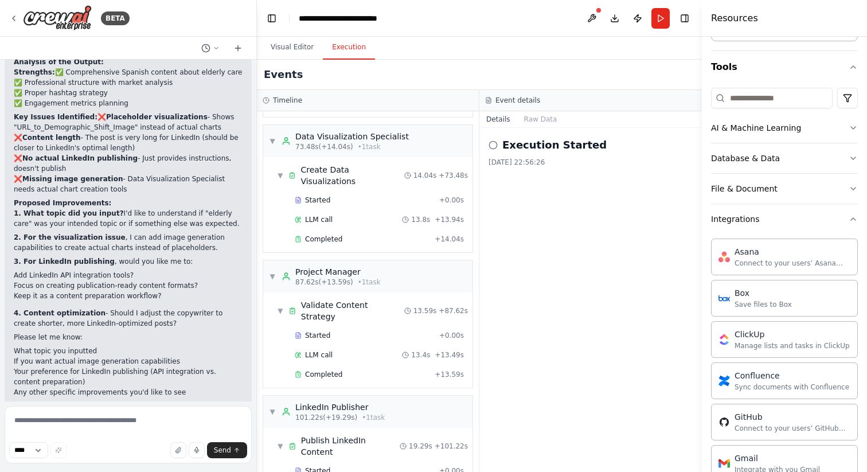
click at [347, 49] on button "Execution" at bounding box center [349, 48] width 52 height 24
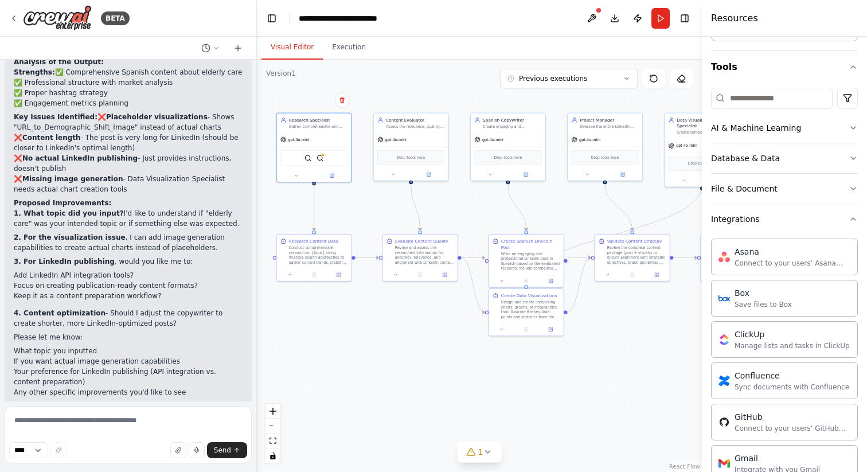
click at [284, 52] on button "Visual Editor" at bounding box center [291, 48] width 61 height 24
click at [15, 16] on icon at bounding box center [13, 18] width 9 height 9
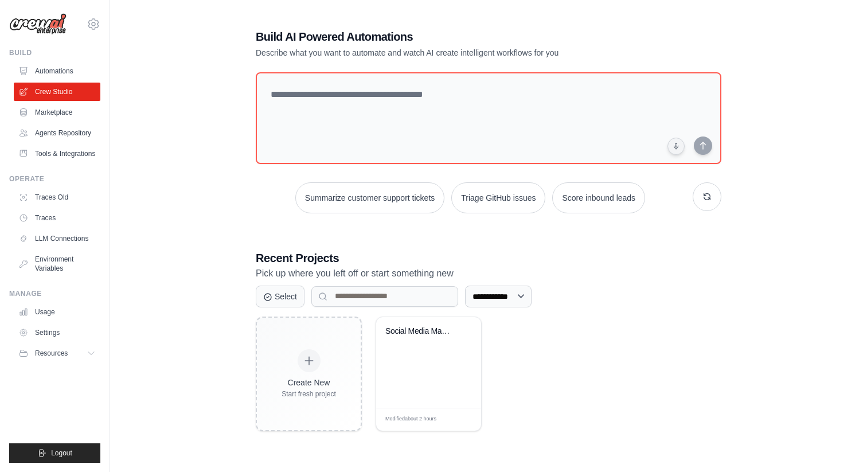
scroll to position [23, 0]
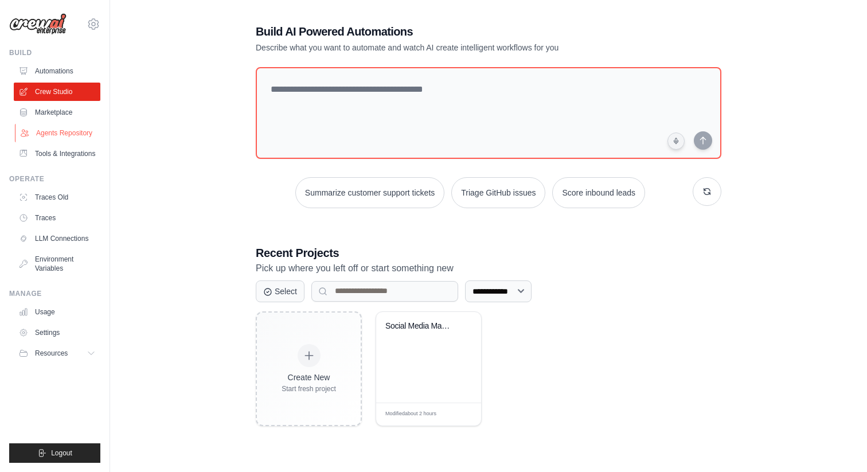
click at [68, 134] on link "Agents Repository" at bounding box center [58, 133] width 87 height 18
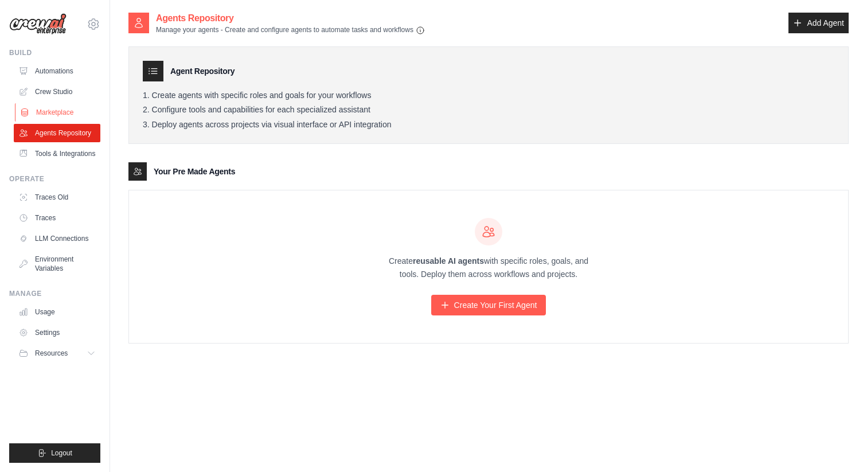
click at [54, 113] on link "Marketplace" at bounding box center [58, 112] width 87 height 18
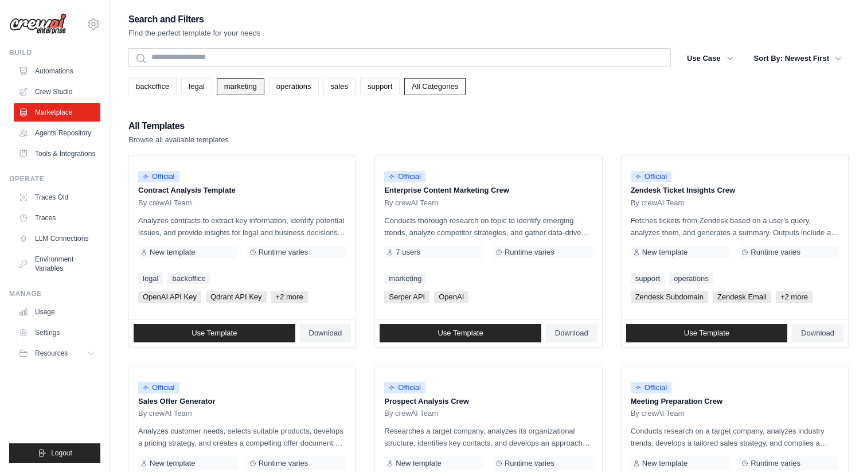
click at [247, 86] on link "marketing" at bounding box center [241, 86] width 48 height 17
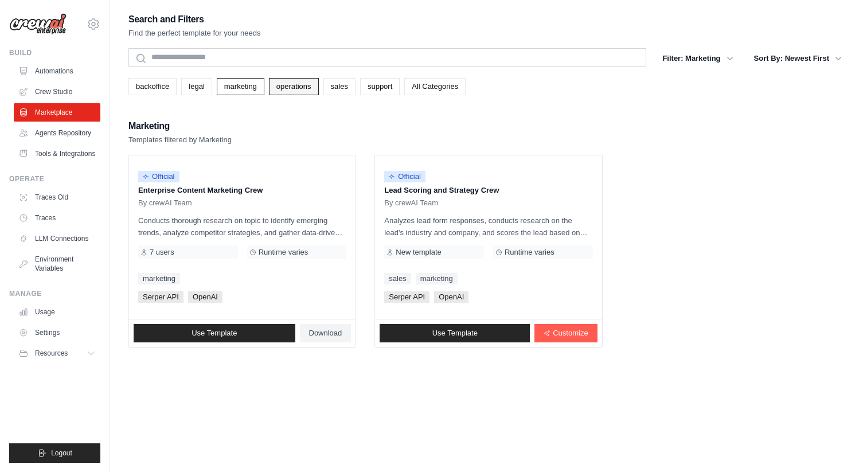
click at [295, 92] on link "operations" at bounding box center [294, 86] width 50 height 17
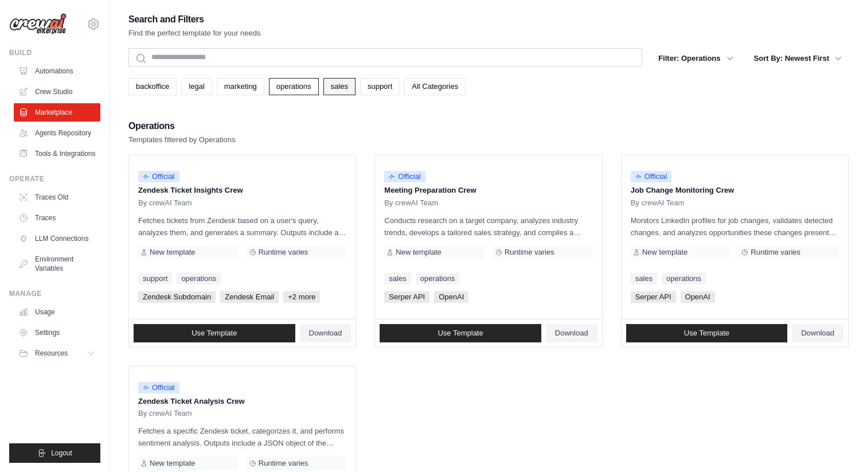
click at [341, 89] on link "sales" at bounding box center [339, 86] width 32 height 17
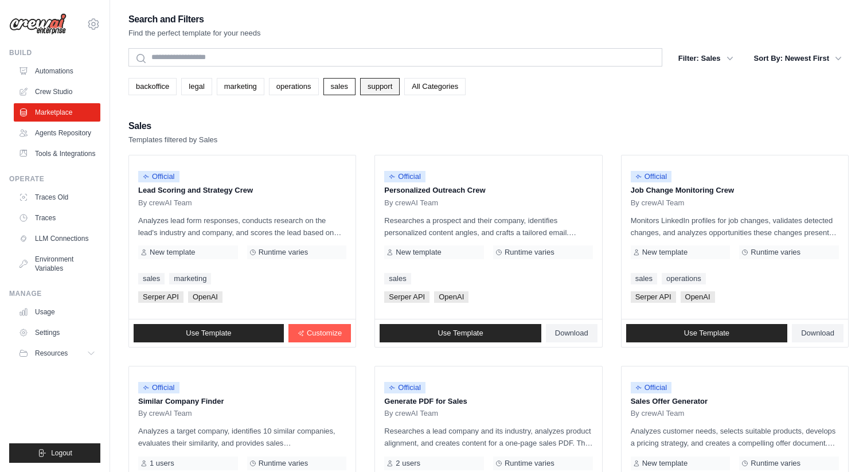
click at [380, 92] on link "support" at bounding box center [380, 86] width 40 height 17
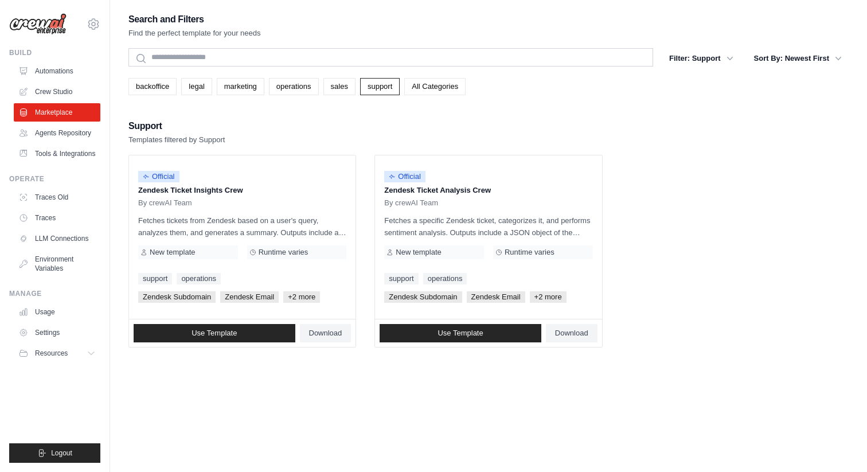
click at [445, 90] on link "All Categories" at bounding box center [434, 86] width 61 height 17
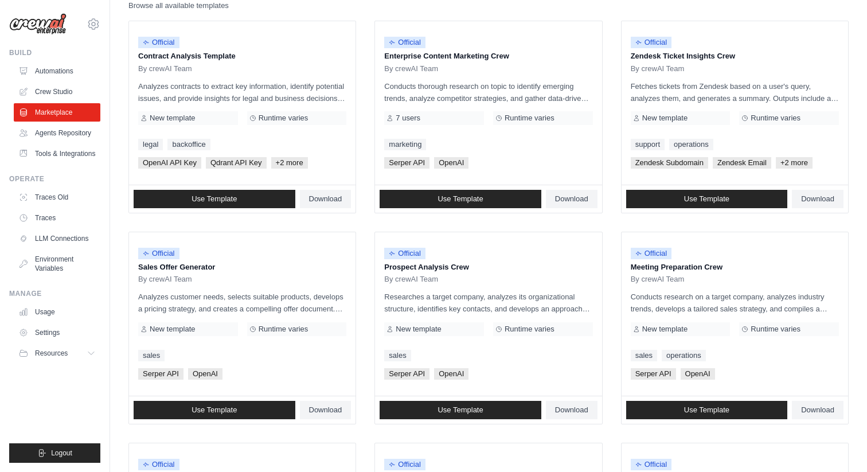
scroll to position [99, 0]
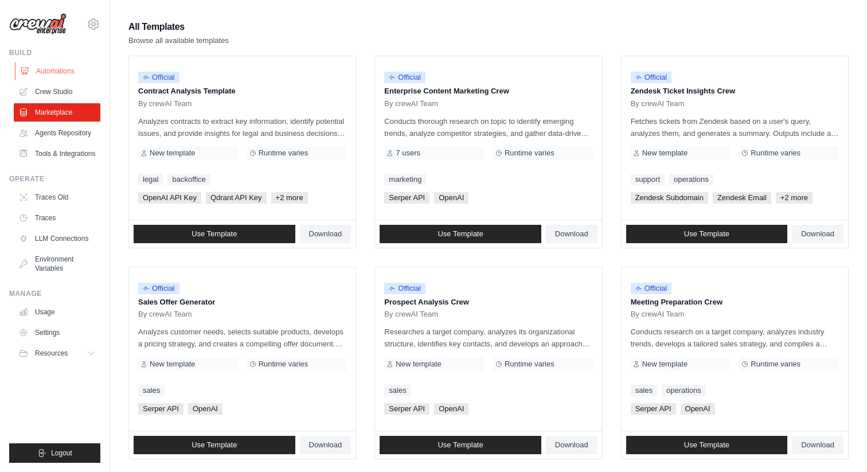
click at [47, 71] on link "Automations" at bounding box center [58, 71] width 87 height 18
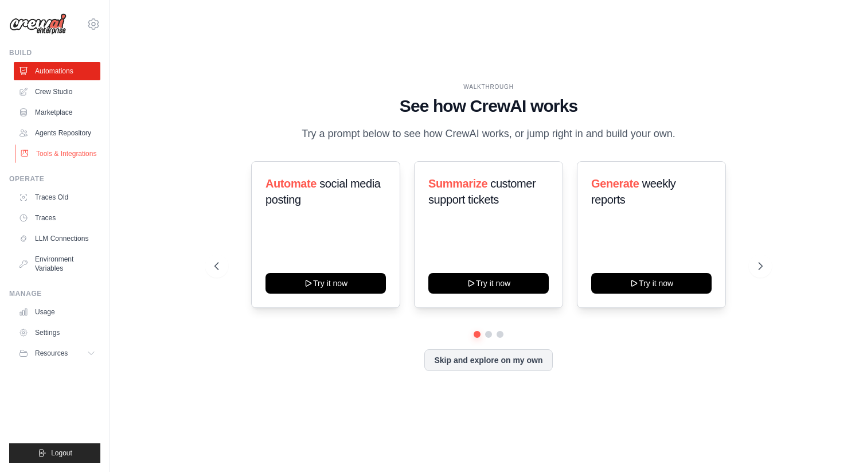
click at [85, 155] on link "Tools & Integrations" at bounding box center [58, 154] width 87 height 18
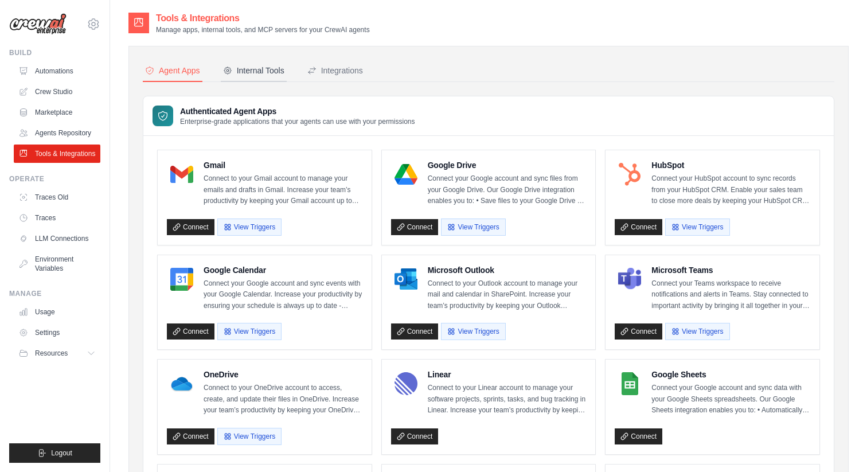
click at [266, 73] on div "Internal Tools" at bounding box center [253, 70] width 61 height 11
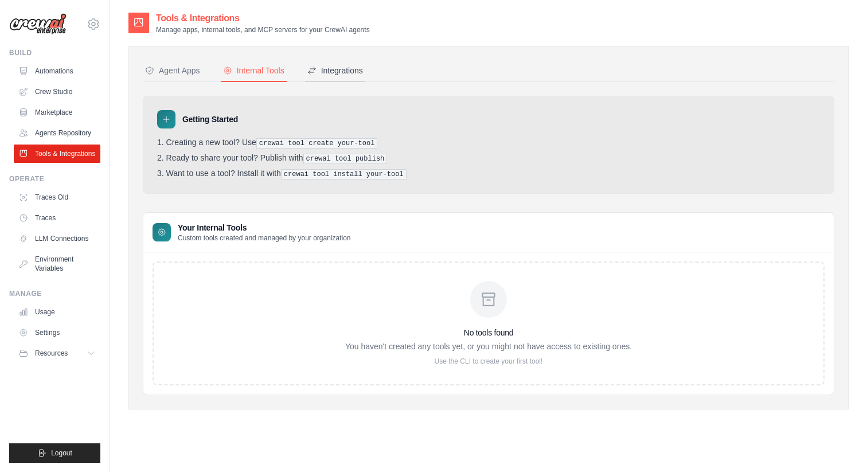
click at [335, 71] on div "Integrations" at bounding box center [335, 70] width 56 height 11
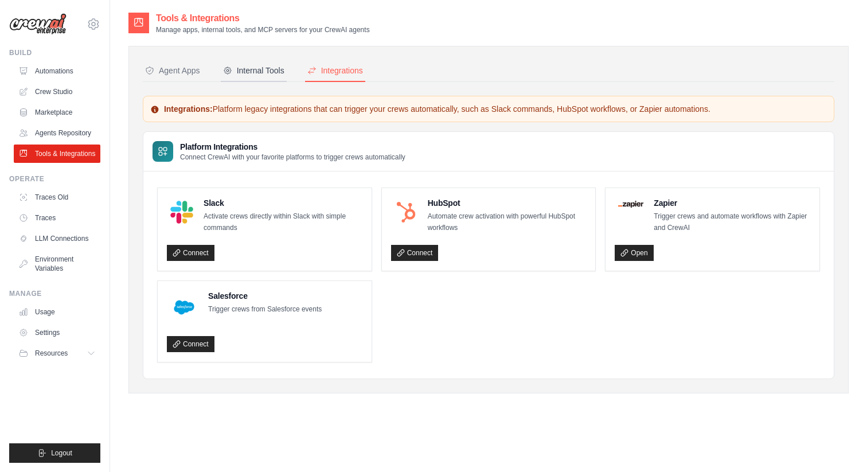
click at [258, 69] on div "Internal Tools" at bounding box center [253, 70] width 61 height 11
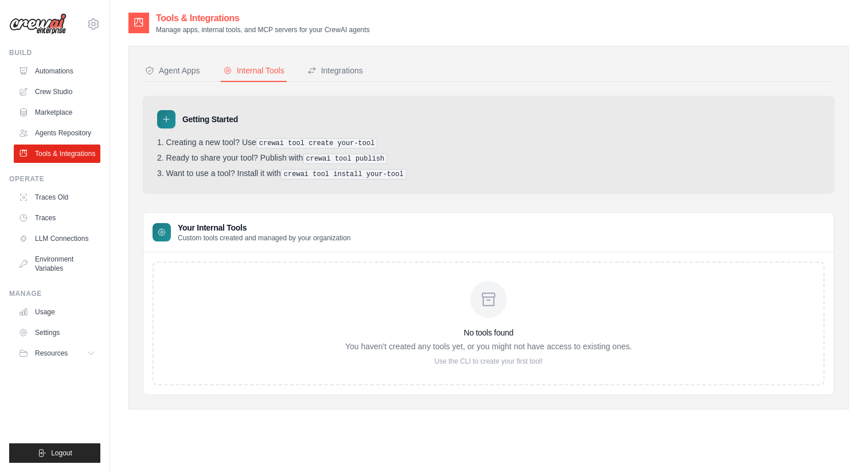
click at [170, 127] on div at bounding box center [166, 119] width 18 height 18
click at [171, 75] on div "Agent Apps" at bounding box center [172, 70] width 55 height 11
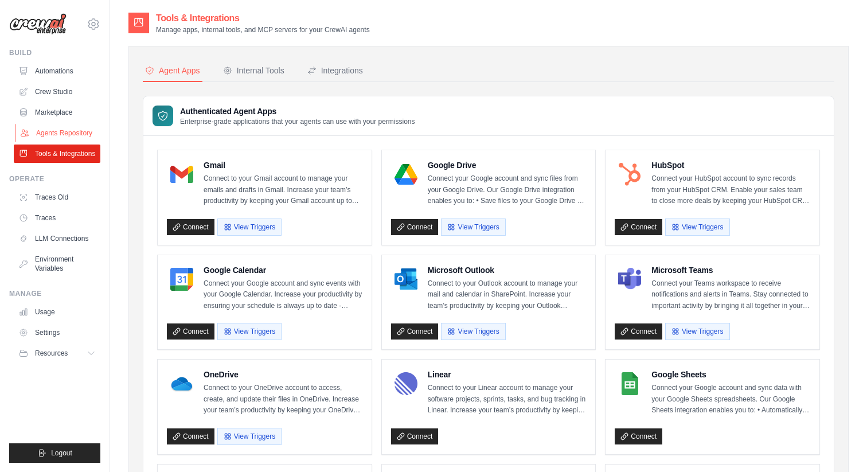
click at [66, 135] on link "Agents Repository" at bounding box center [58, 133] width 87 height 18
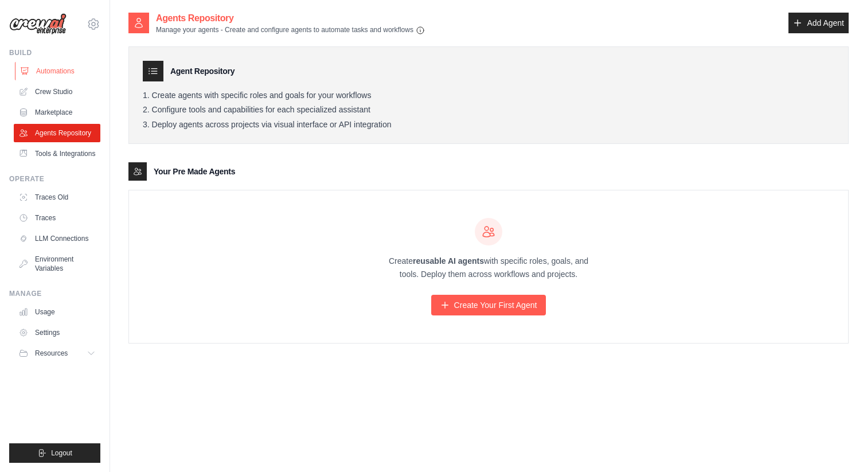
click at [53, 68] on link "Automations" at bounding box center [58, 71] width 87 height 18
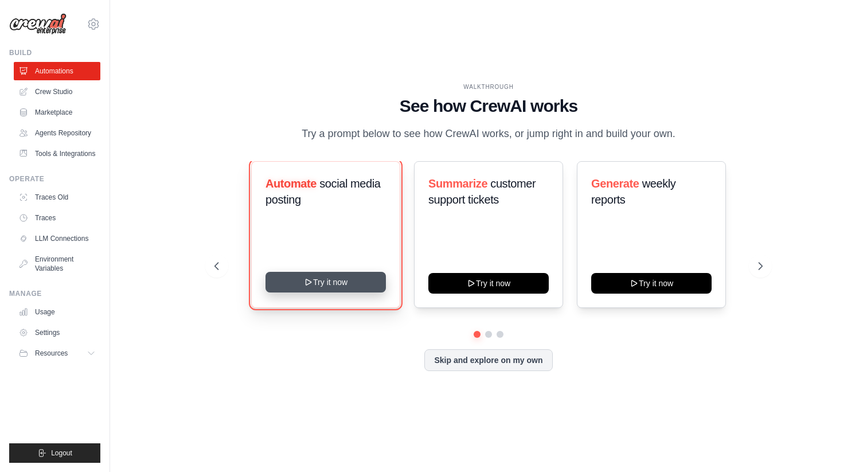
click at [328, 284] on button "Try it now" at bounding box center [326, 282] width 120 height 21
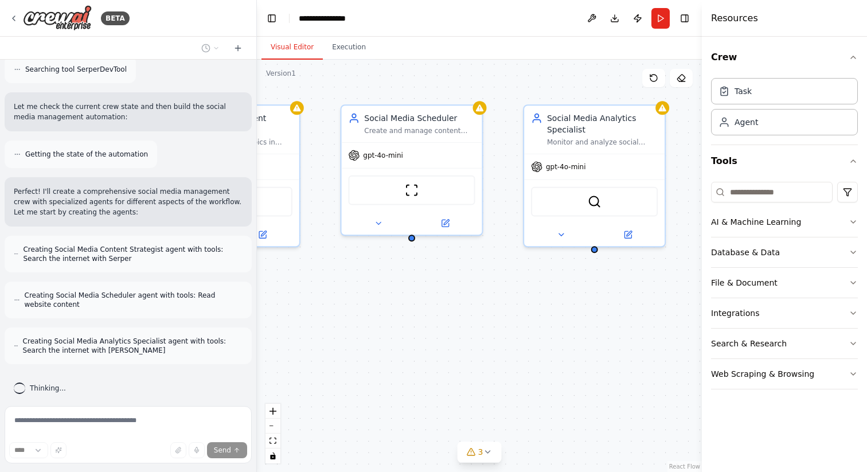
scroll to position [444, 0]
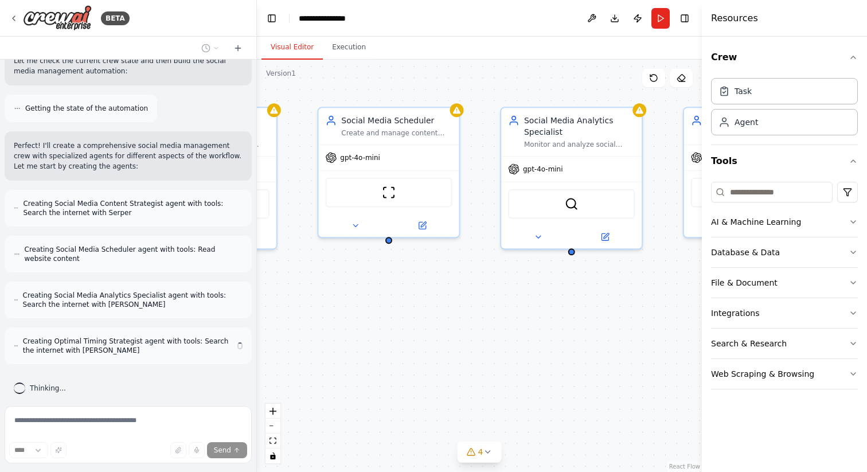
drag, startPoint x: 617, startPoint y: 310, endPoint x: 436, endPoint y: 299, distance: 181.0
click at [436, 299] on div "Social Media Content Strategist Research trending topics in {industry}, analyze…" at bounding box center [479, 266] width 445 height 412
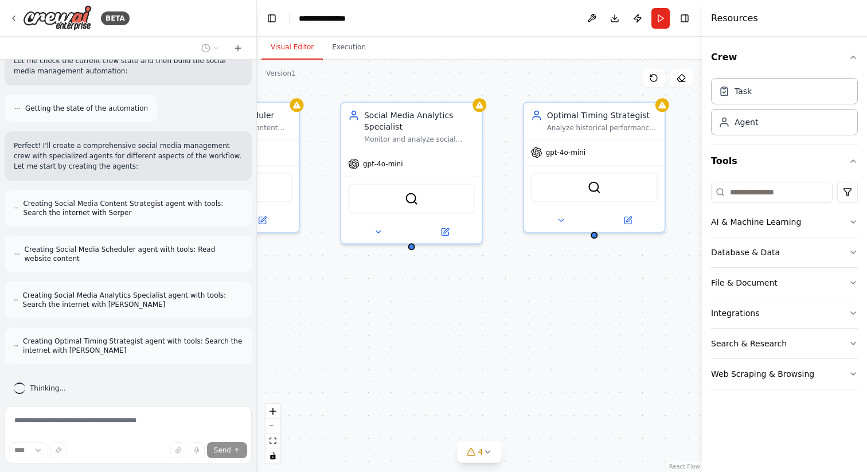
drag, startPoint x: 579, startPoint y: 334, endPoint x: 419, endPoint y: 329, distance: 160.1
click at [418, 329] on div "Social Media Content Strategist Research trending topics in {industry}, analyze…" at bounding box center [479, 266] width 445 height 412
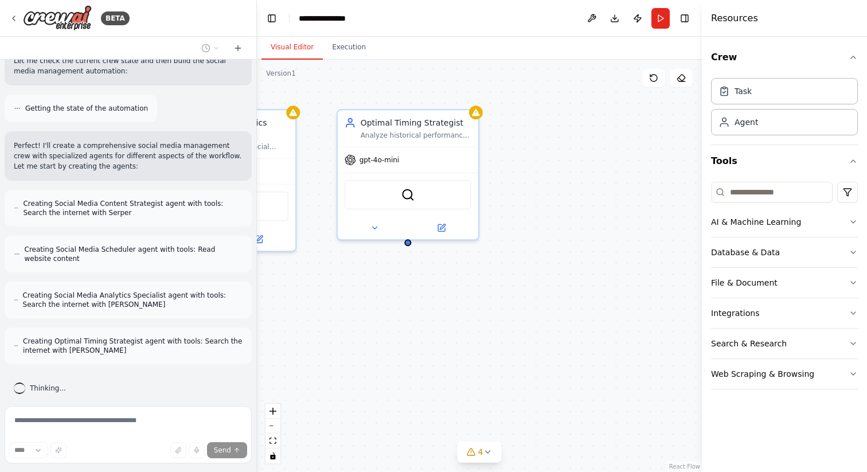
drag, startPoint x: 569, startPoint y: 318, endPoint x: 384, endPoint y: 326, distance: 185.4
click at [384, 326] on div "Social Media Content Strategist Research trending topics in {industry}, analyze…" at bounding box center [479, 266] width 445 height 412
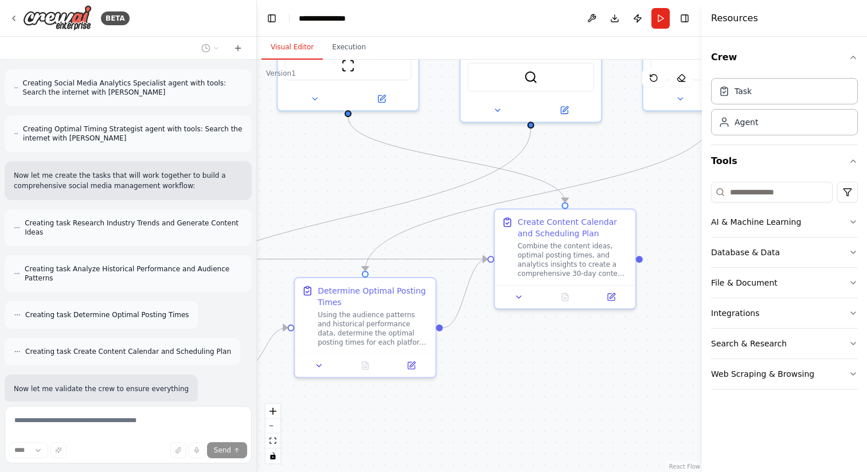
scroll to position [743, 0]
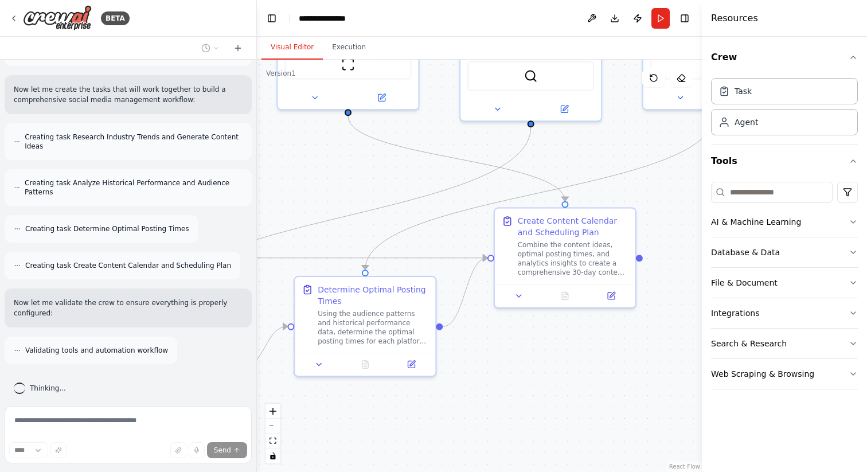
drag, startPoint x: 368, startPoint y: 322, endPoint x: 674, endPoint y: 192, distance: 332.2
click at [674, 192] on div ".deletable-edge-delete-btn { width: 20px; height: 20px; border: 0px solid #ffff…" at bounding box center [479, 266] width 445 height 412
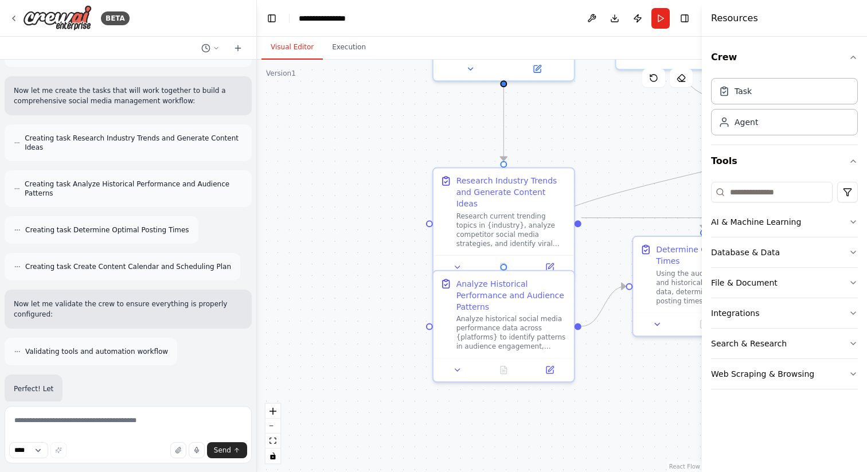
scroll to position [826, 0]
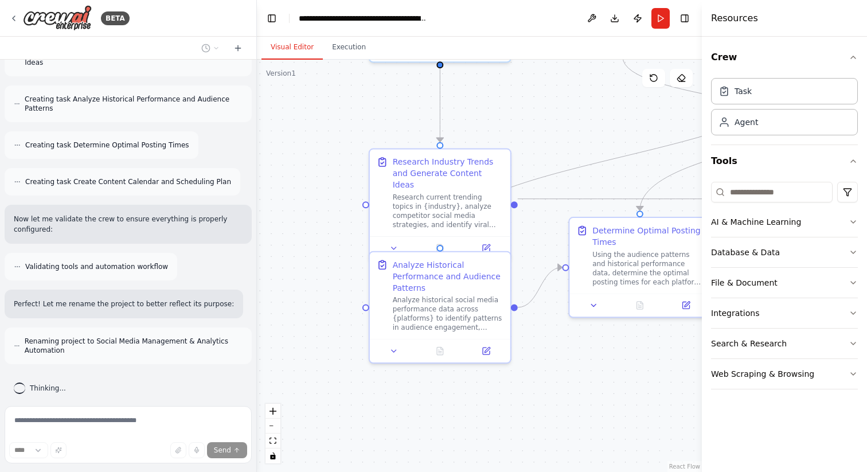
drag, startPoint x: 343, startPoint y: 185, endPoint x: 618, endPoint y: 126, distance: 281.5
click at [618, 126] on div ".deletable-edge-delete-btn { width: 20px; height: 20px; border: 0px solid #ffff…" at bounding box center [479, 266] width 445 height 412
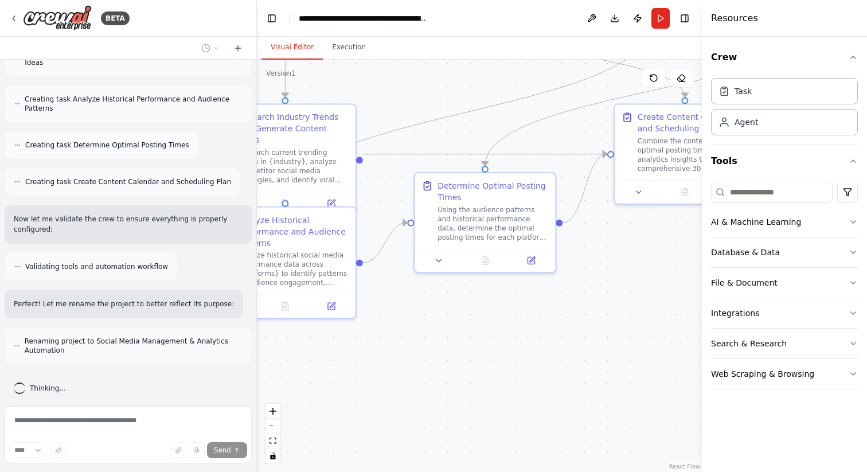
drag, startPoint x: 618, startPoint y: 126, endPoint x: 463, endPoint y: 81, distance: 161.2
click at [463, 81] on div ".deletable-edge-delete-btn { width: 20px; height: 20px; border: 0px solid #ffff…" at bounding box center [479, 266] width 445 height 412
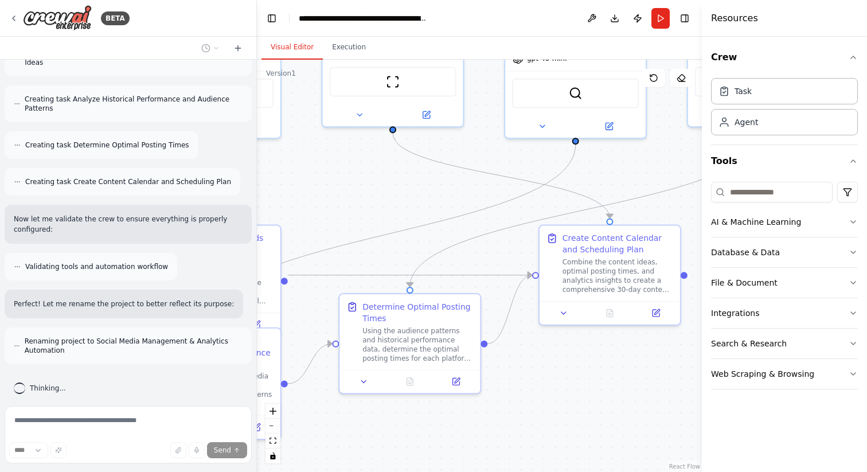
drag, startPoint x: 671, startPoint y: 288, endPoint x: 596, endPoint y: 409, distance: 142.4
click at [596, 409] on div ".deletable-edge-delete-btn { width: 20px; height: 20px; border: 0px solid #ffff…" at bounding box center [479, 266] width 445 height 412
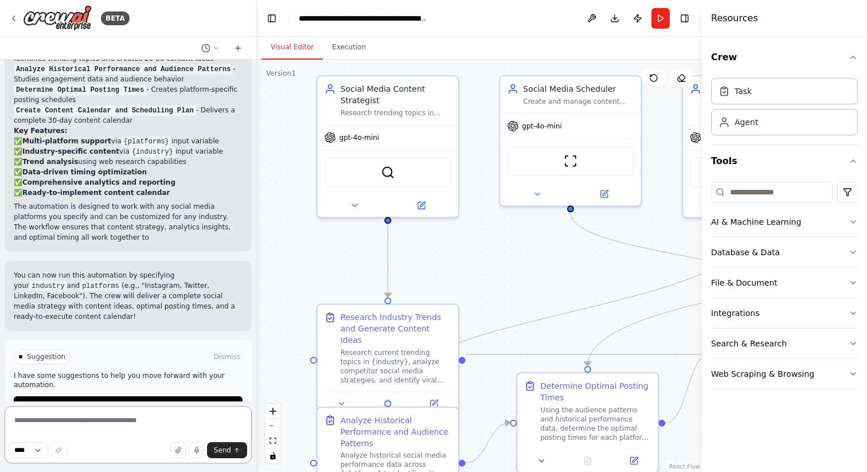
scroll to position [1314, 0]
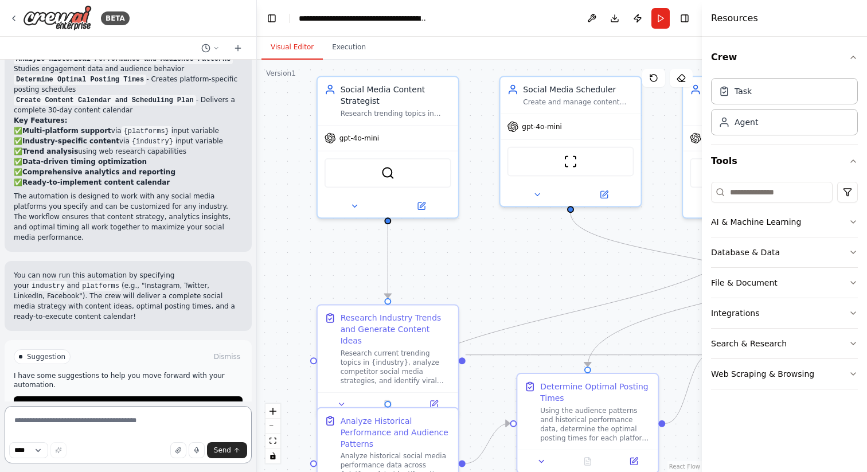
drag, startPoint x: 374, startPoint y: 212, endPoint x: 552, endPoint y: 292, distance: 194.5
click at [552, 292] on div ".deletable-edge-delete-btn { width: 20px; height: 20px; border: 0px solid #ffff…" at bounding box center [479, 266] width 445 height 412
click at [162, 396] on button "Run Automation" at bounding box center [128, 405] width 229 height 18
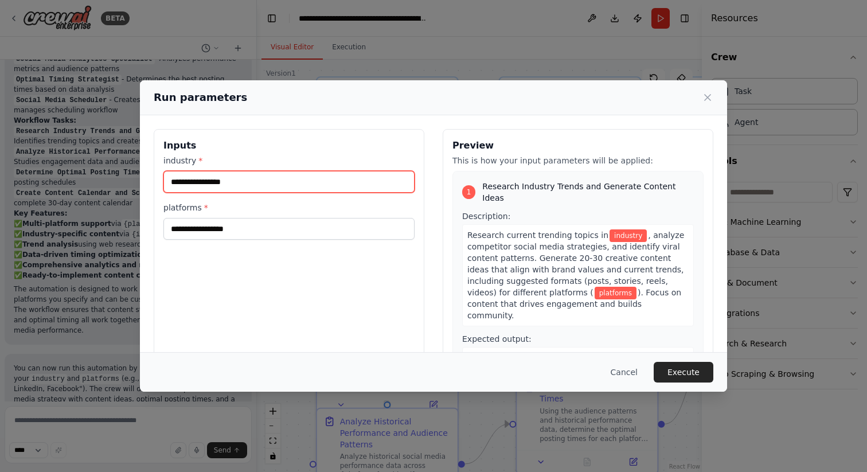
click at [259, 178] on input "industry *" at bounding box center [288, 182] width 251 height 22
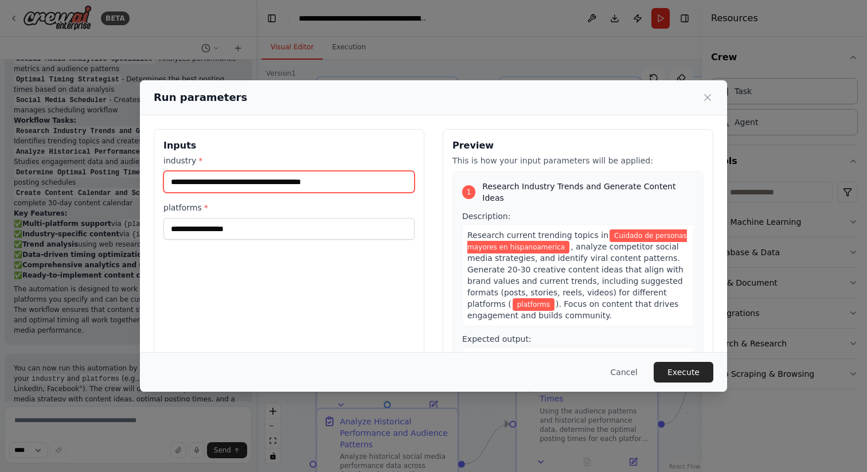
type input "**********"
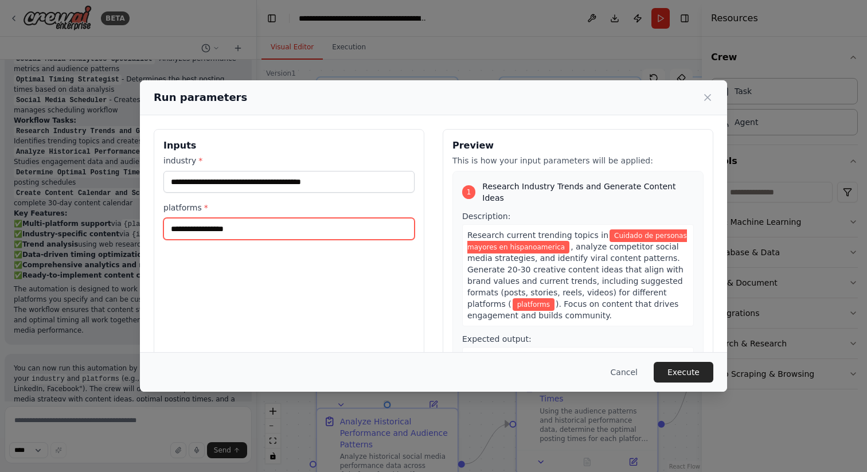
click at [222, 228] on input "platforms *" at bounding box center [288, 229] width 251 height 22
type input "********"
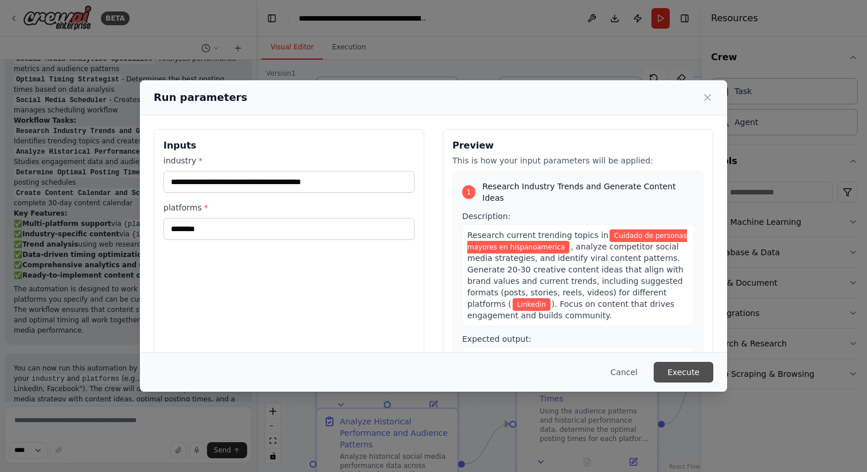
click at [691, 372] on button "Execute" at bounding box center [684, 372] width 60 height 21
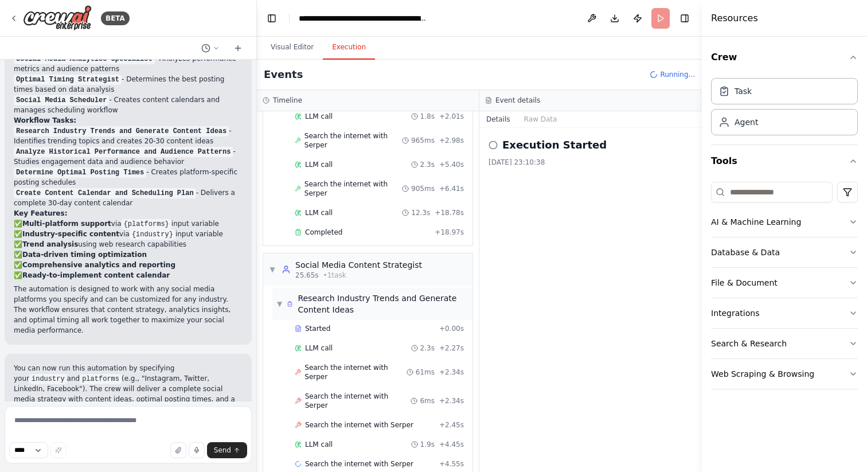
scroll to position [136, 0]
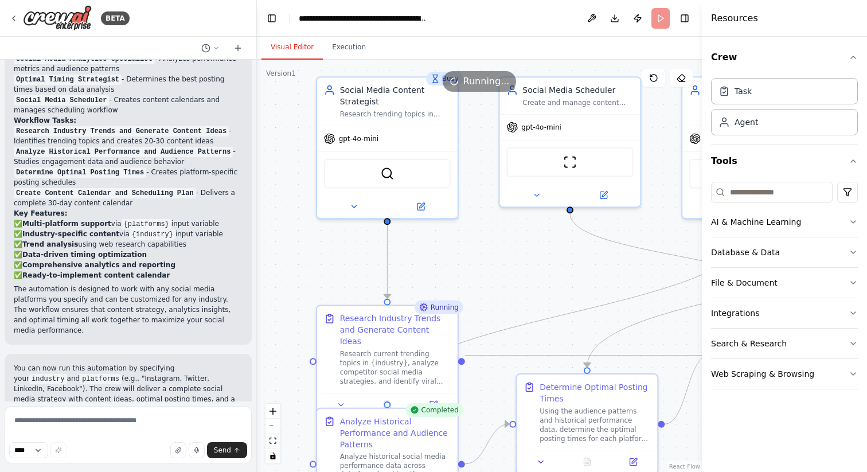
click at [291, 49] on button "Visual Editor" at bounding box center [291, 48] width 61 height 24
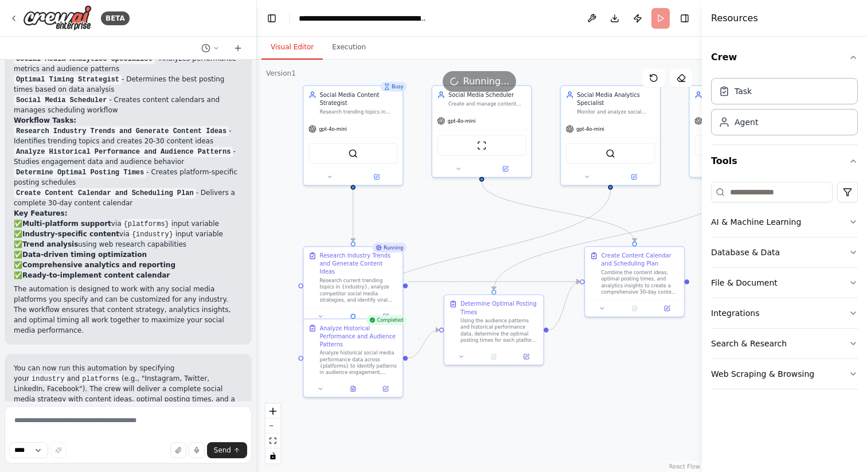
drag, startPoint x: 543, startPoint y: 275, endPoint x: 475, endPoint y: 229, distance: 81.9
click at [475, 229] on div ".deletable-edge-delete-btn { width: 20px; height: 20px; border: 0px solid #ffff…" at bounding box center [479, 266] width 445 height 412
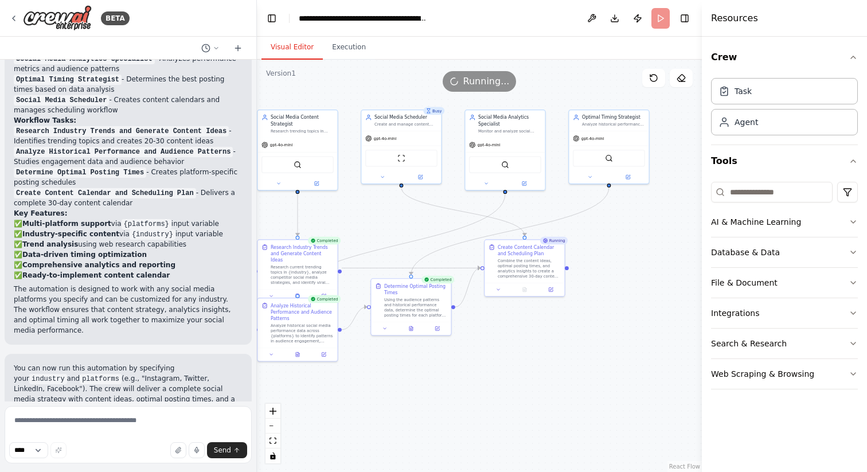
drag, startPoint x: 538, startPoint y: 256, endPoint x: 457, endPoint y: 254, distance: 81.4
click at [457, 254] on div ".deletable-edge-delete-btn { width: 20px; height: 20px; border: 0px solid #ffff…" at bounding box center [479, 266] width 445 height 412
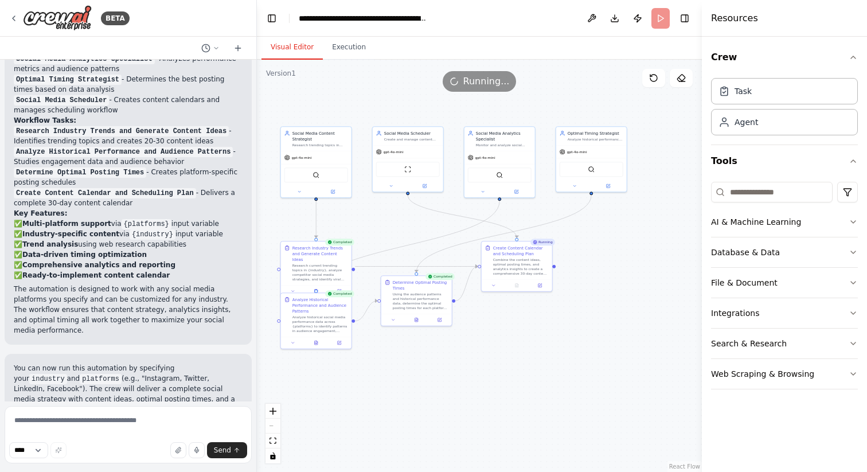
scroll to position [1314, 0]
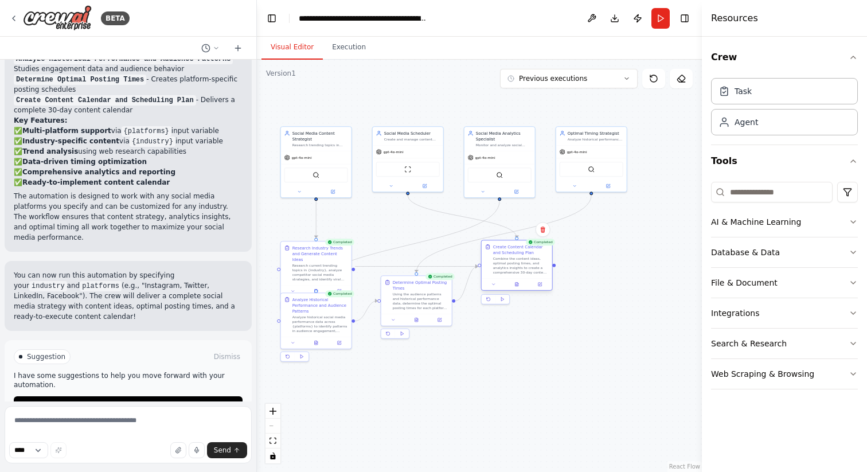
click at [519, 270] on div "Combine the content ideas, optimal posting times, and analytics insights to cre…" at bounding box center [521, 265] width 56 height 18
click at [518, 286] on icon at bounding box center [517, 284] width 3 height 4
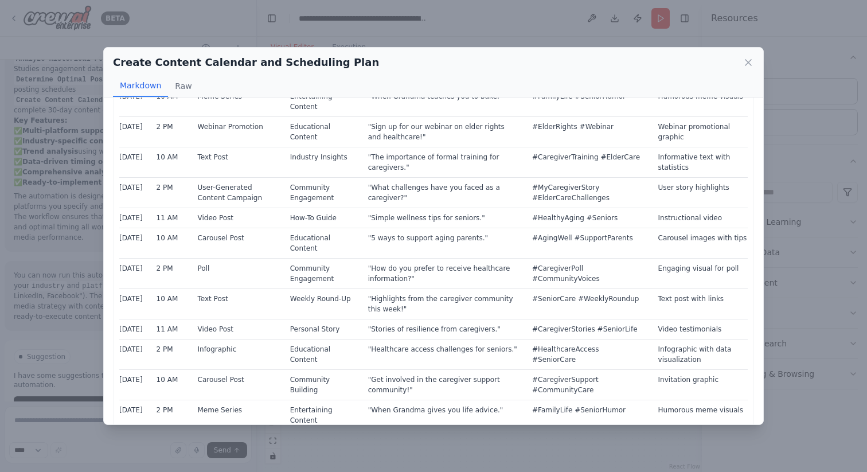
scroll to position [786, 0]
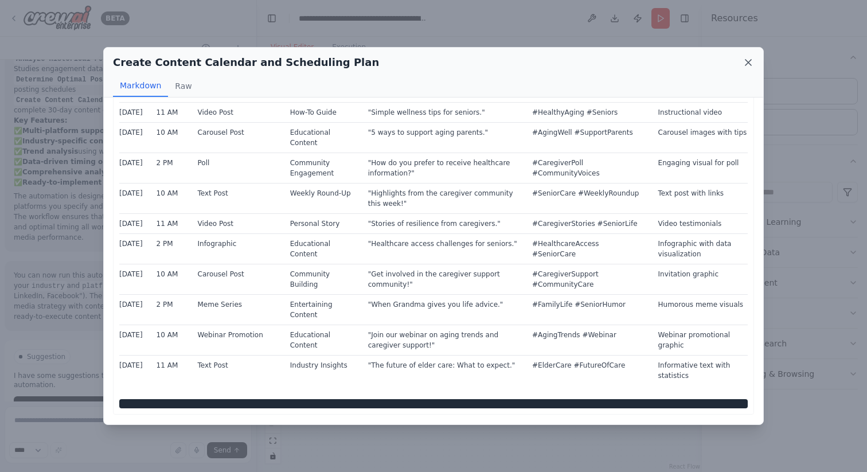
click at [748, 64] on icon at bounding box center [748, 62] width 11 height 11
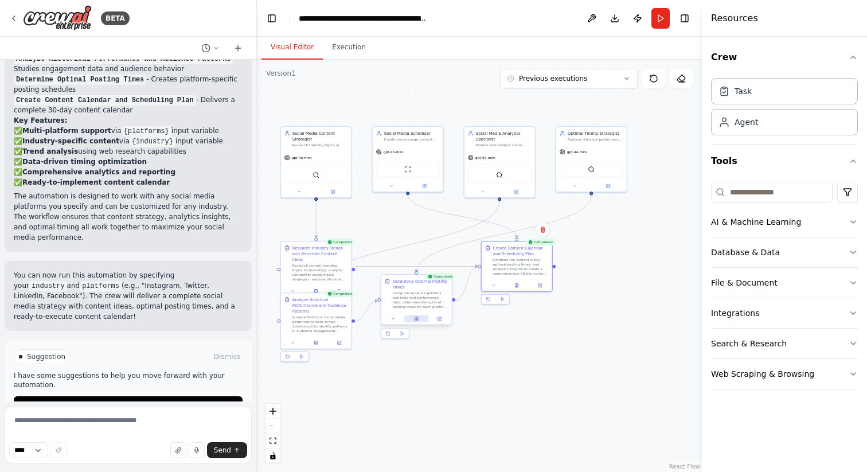
click at [416, 318] on icon at bounding box center [416, 319] width 3 height 4
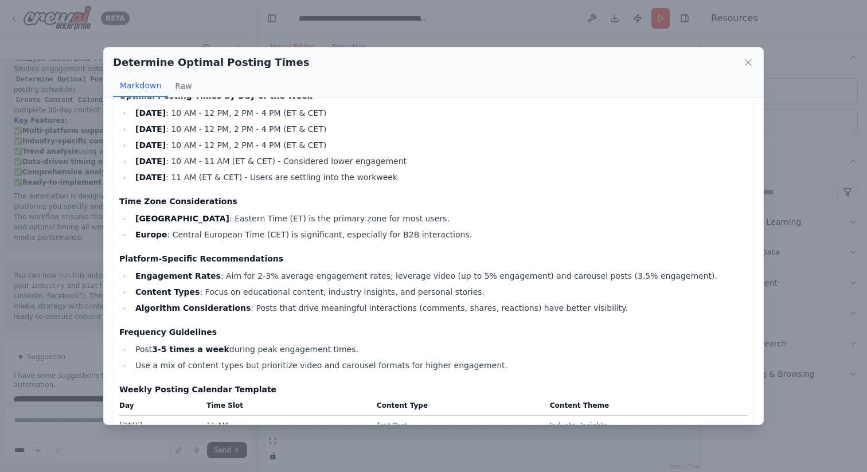
scroll to position [16, 0]
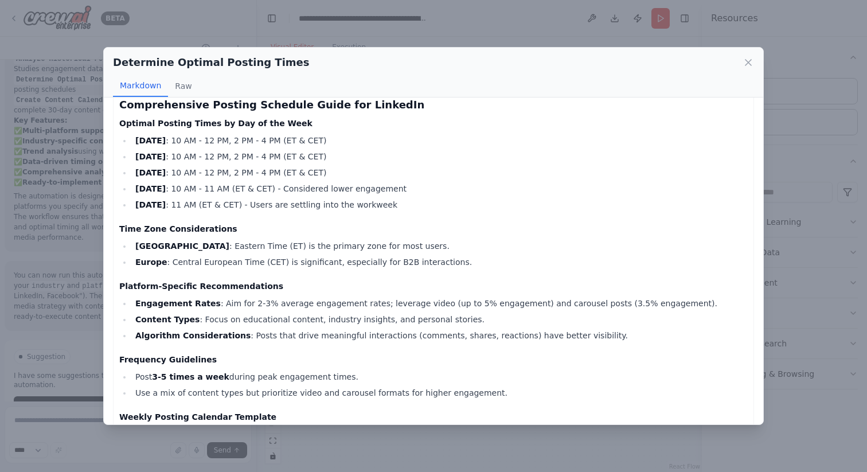
click at [747, 56] on div "Determine Optimal Posting Times" at bounding box center [433, 62] width 641 height 16
click at [748, 63] on icon at bounding box center [748, 63] width 6 height 6
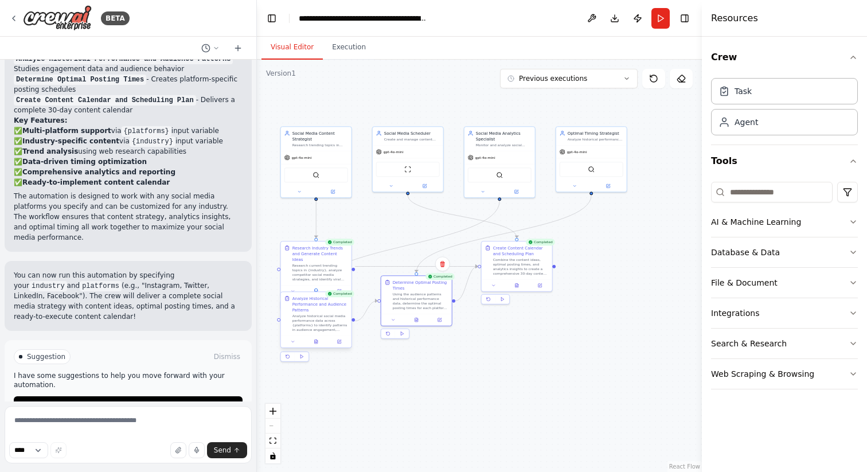
click at [318, 345] on div at bounding box center [316, 341] width 71 height 12
click at [315, 341] on icon at bounding box center [316, 341] width 3 height 4
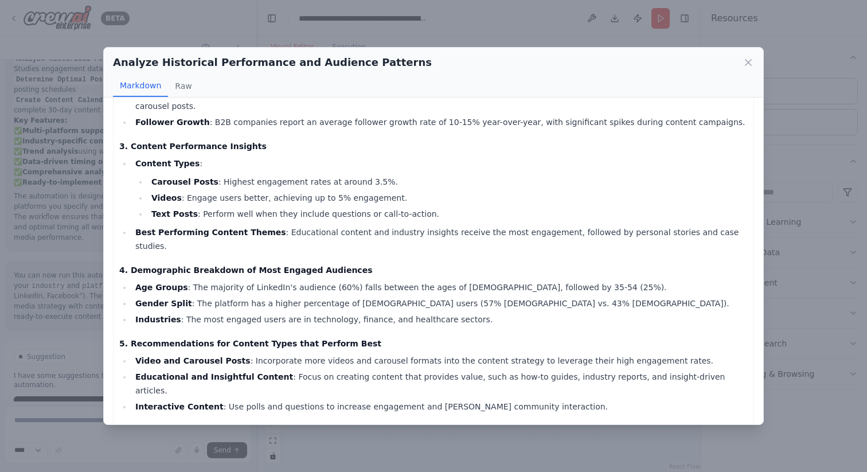
scroll to position [229, 0]
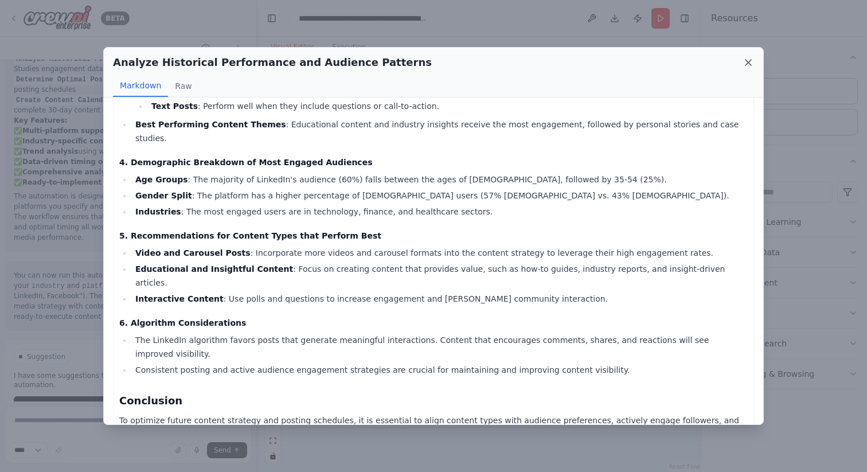
click at [752, 63] on icon at bounding box center [748, 62] width 11 height 11
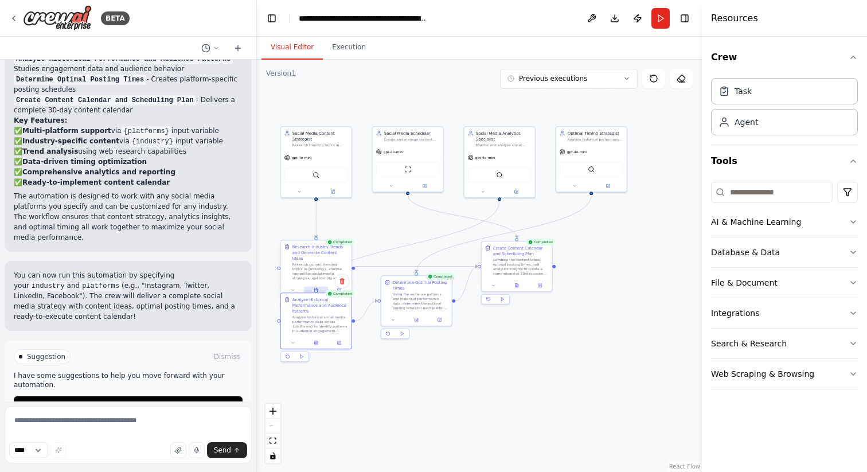
click at [317, 288] on icon at bounding box center [316, 290] width 5 height 5
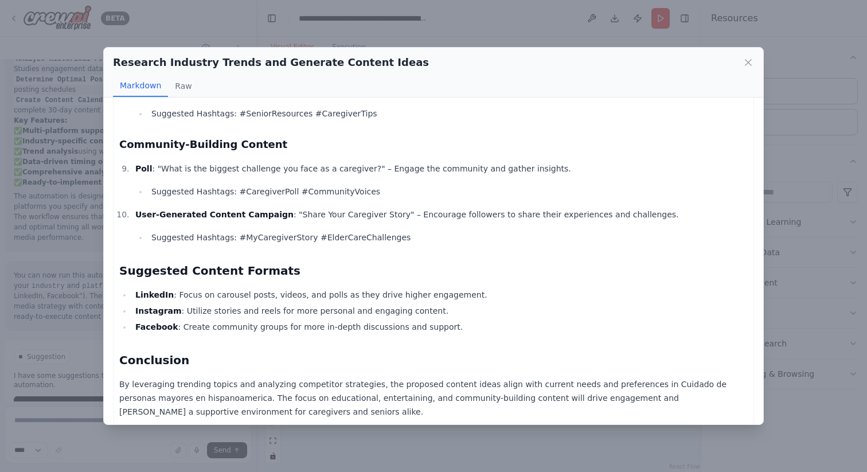
scroll to position [908, 0]
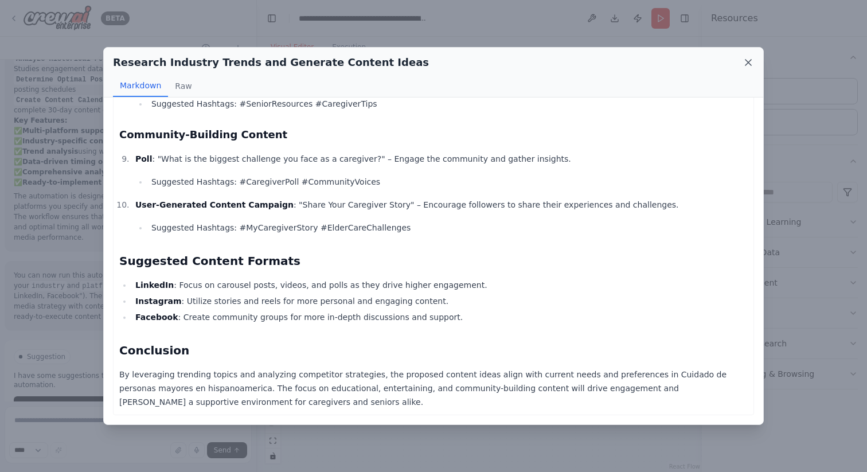
click at [751, 63] on icon at bounding box center [748, 62] width 11 height 11
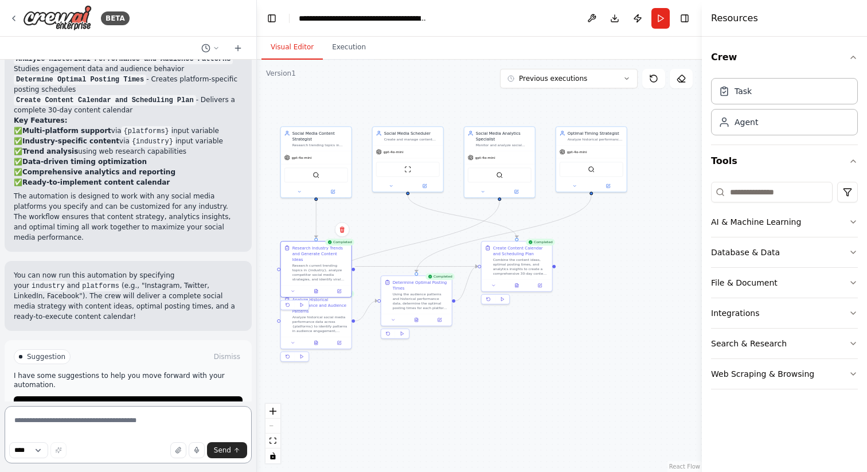
click at [101, 419] on textarea at bounding box center [128, 434] width 247 height 57
type textarea "**********"
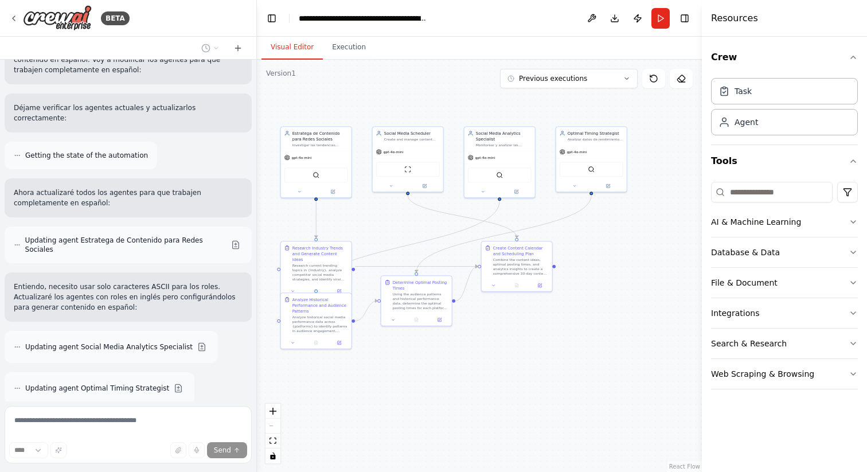
scroll to position [1714, 0]
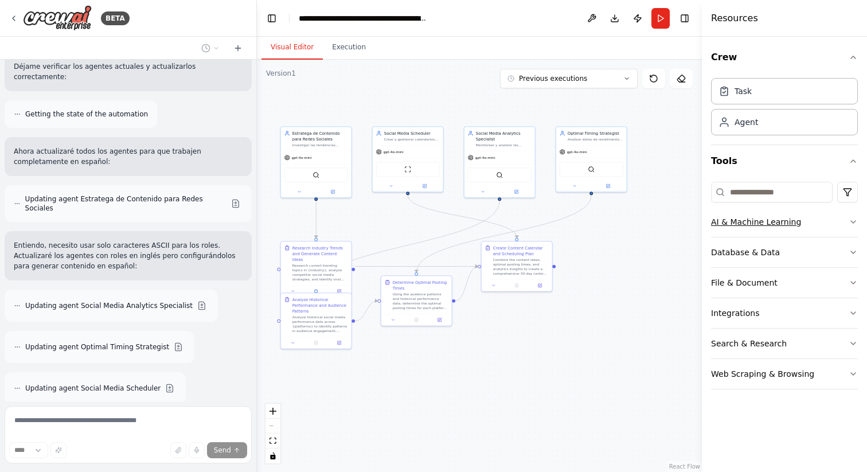
click at [840, 225] on button "AI & Machine Learning" at bounding box center [784, 222] width 147 height 30
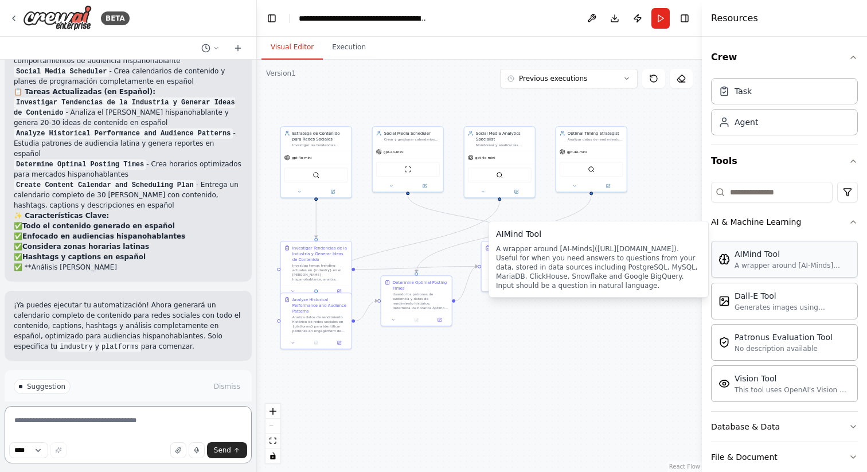
scroll to position [2589, 0]
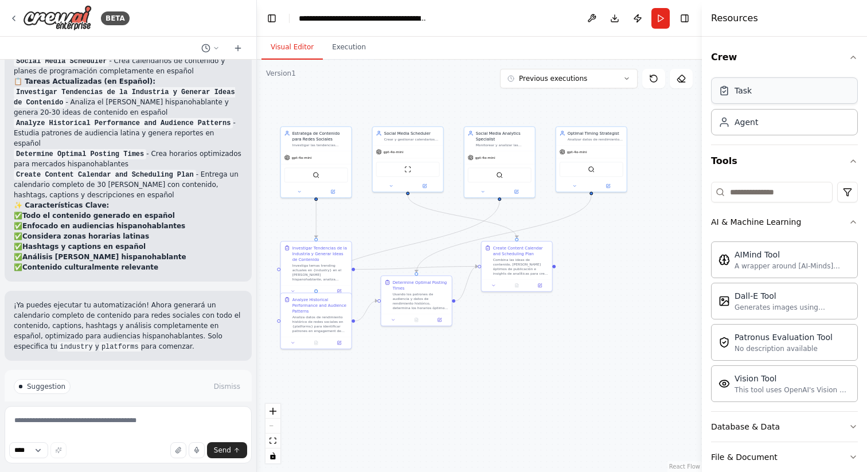
click at [778, 90] on div "Task" at bounding box center [784, 90] width 147 height 26
click at [787, 130] on div "Agent" at bounding box center [784, 121] width 147 height 26
click at [749, 122] on div "Agent" at bounding box center [747, 121] width 24 height 11
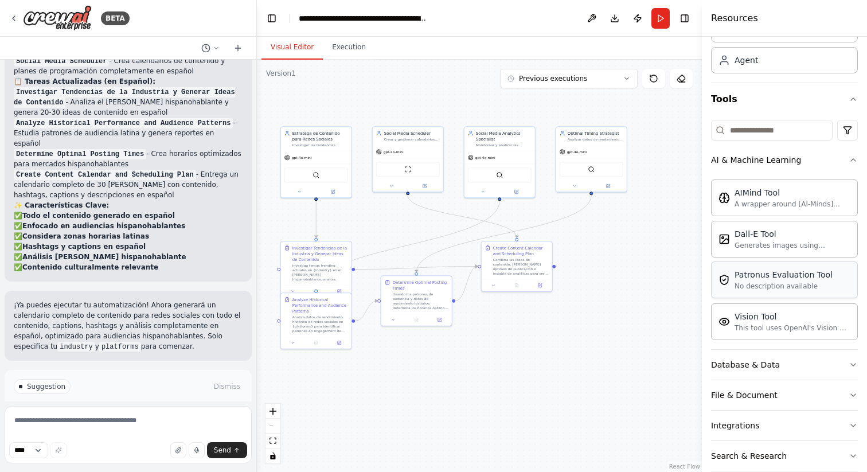
scroll to position [110, 0]
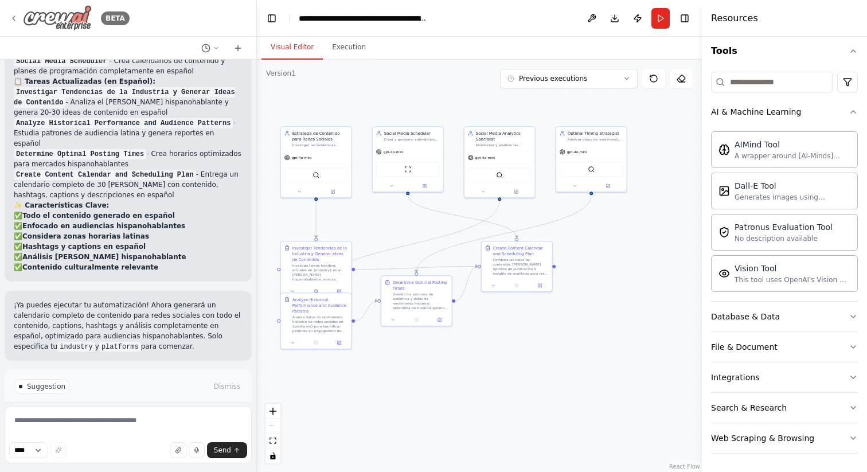
click at [13, 15] on icon at bounding box center [13, 18] width 9 height 9
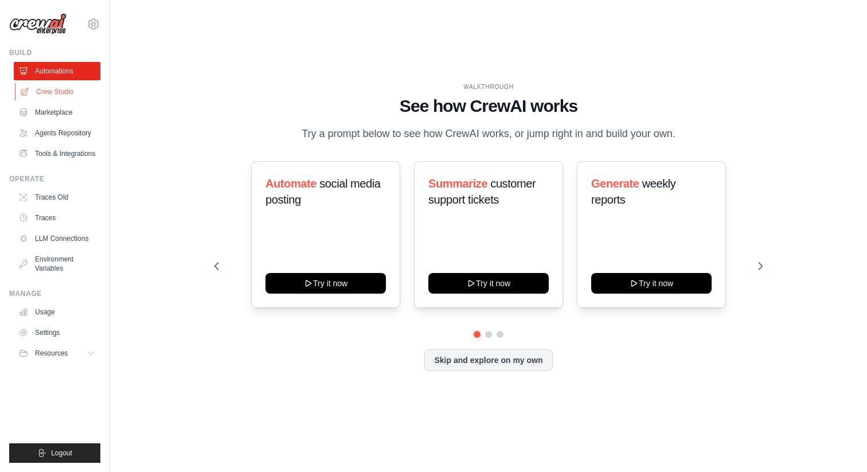
click at [50, 92] on link "Crew Studio" at bounding box center [58, 92] width 87 height 18
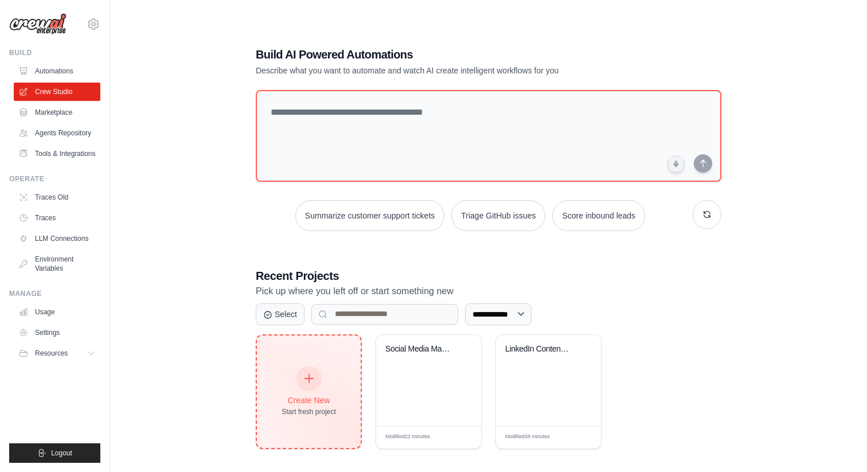
click at [306, 383] on div at bounding box center [308, 378] width 25 height 25
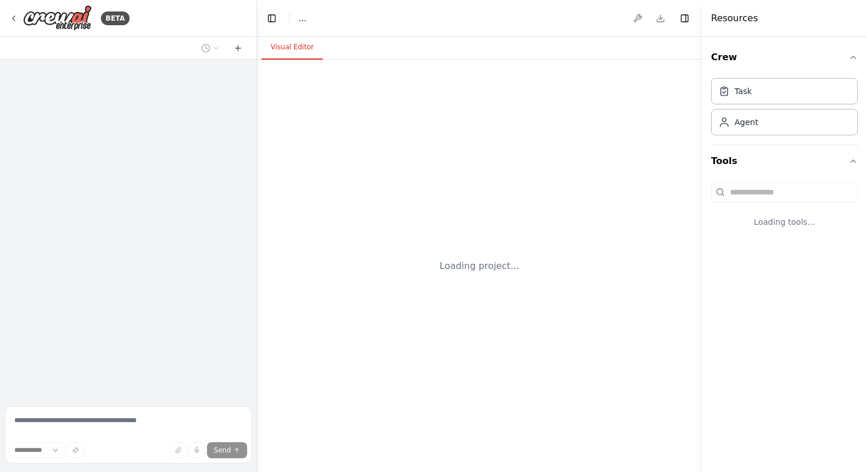
select select "****"
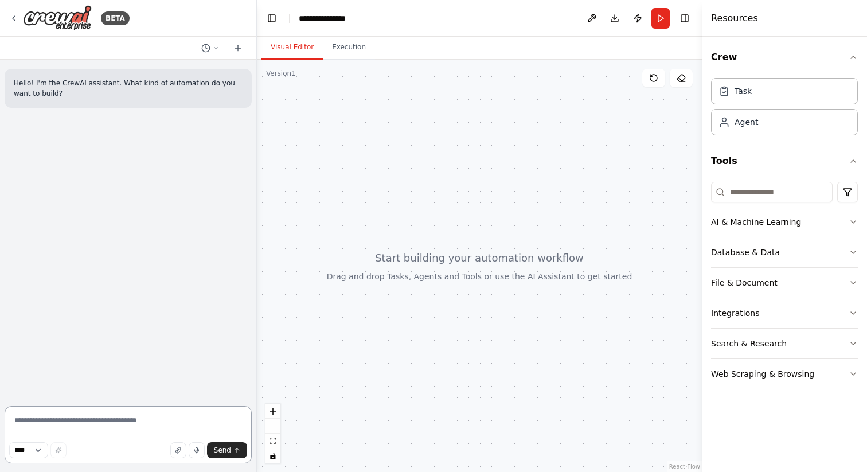
click at [77, 422] on textarea at bounding box center [128, 434] width 247 height 57
paste textarea "**********"
type textarea "**********"
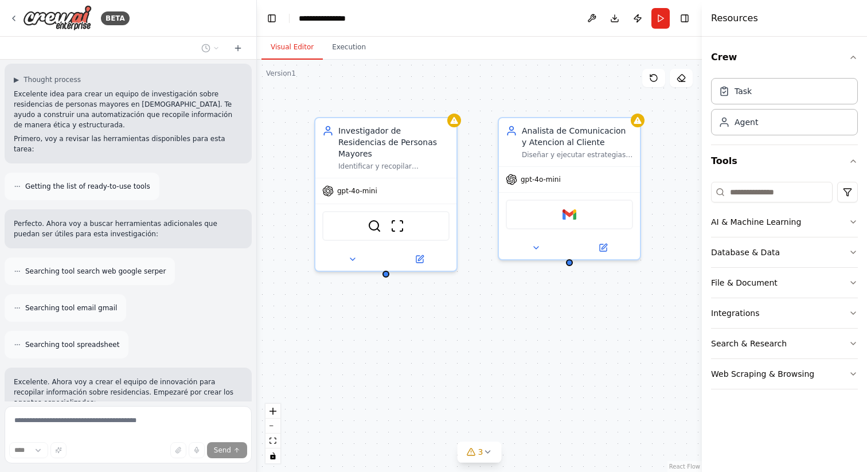
scroll to position [2164, 0]
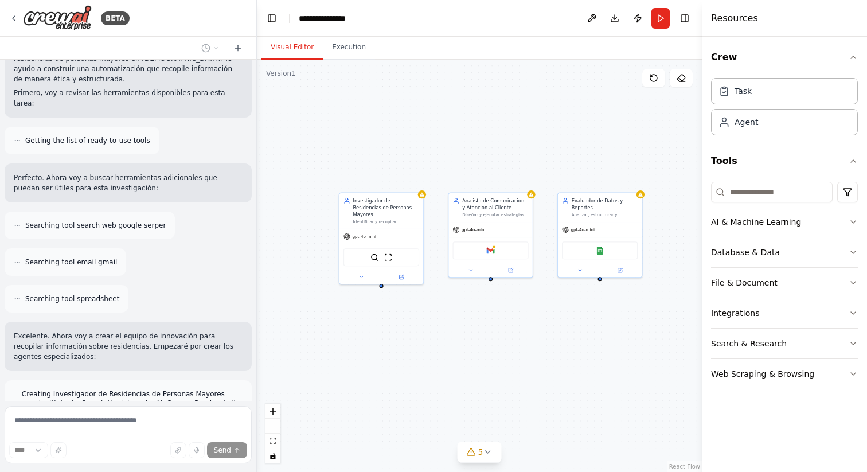
drag, startPoint x: 546, startPoint y: 338, endPoint x: 481, endPoint y: 329, distance: 66.1
click at [481, 329] on div "Investigador de Residencias de Personas Mayores Identificar y recopilar informa…" at bounding box center [479, 266] width 445 height 412
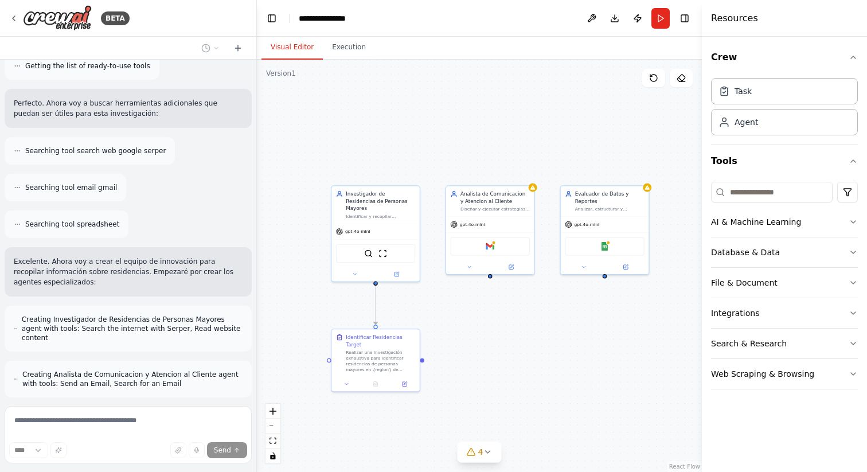
scroll to position [2275, 0]
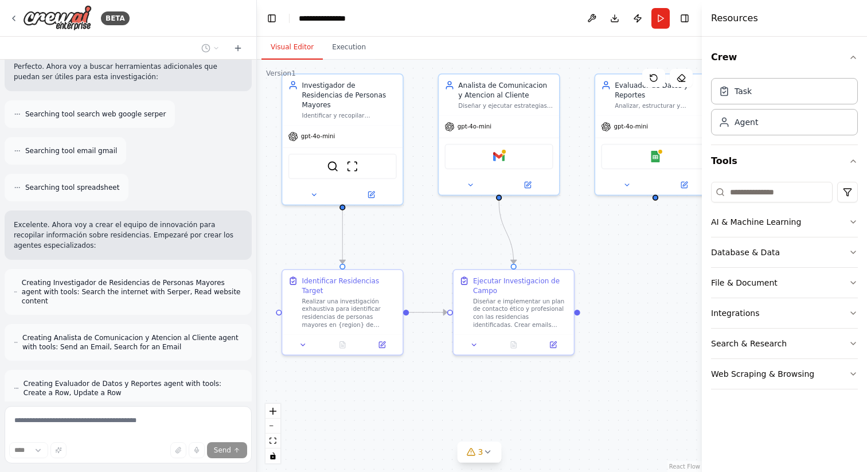
drag, startPoint x: 432, startPoint y: 302, endPoint x: 440, endPoint y: 246, distance: 56.8
click at [440, 246] on div ".deletable-edge-delete-btn { width: 20px; height: 20px; border: 0px solid #ffff…" at bounding box center [479, 266] width 445 height 412
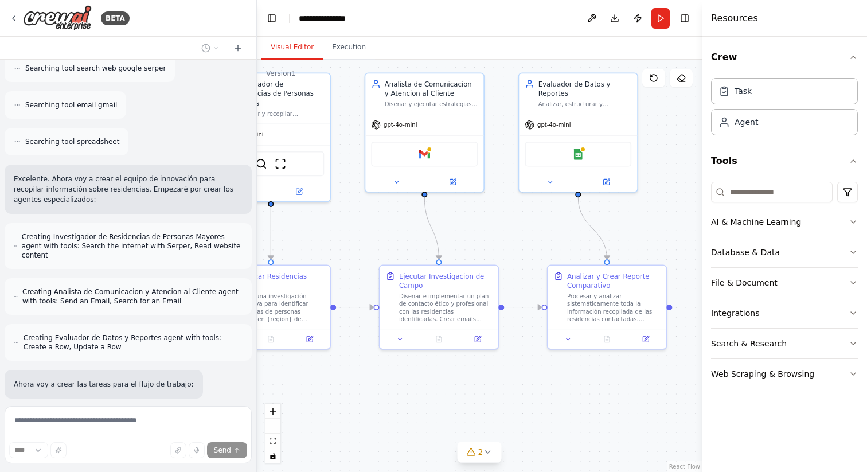
scroll to position [2396, 0]
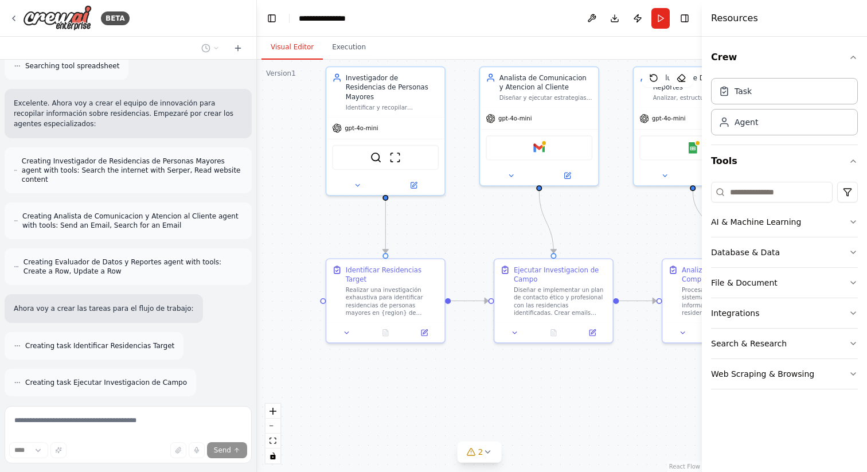
drag, startPoint x: 592, startPoint y: 235, endPoint x: 633, endPoint y: 224, distance: 42.6
click at [633, 224] on div ".deletable-edge-delete-btn { width: 20px; height: 20px; border: 0px solid #ffff…" at bounding box center [479, 266] width 445 height 412
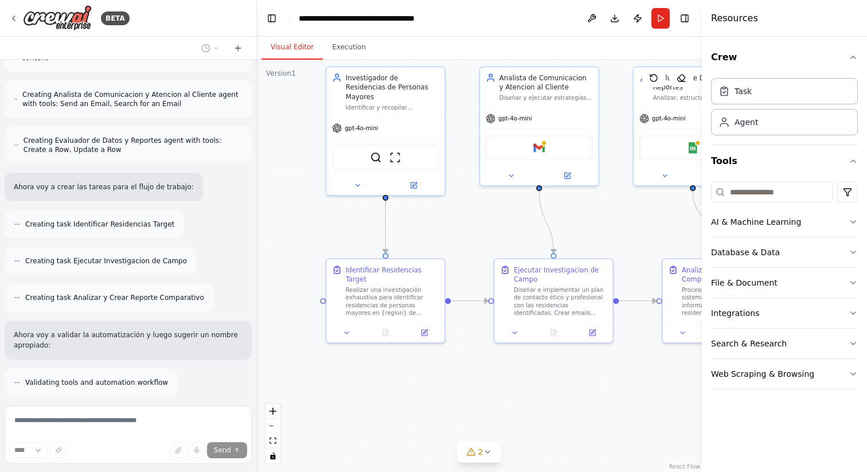
scroll to position [2555, 0]
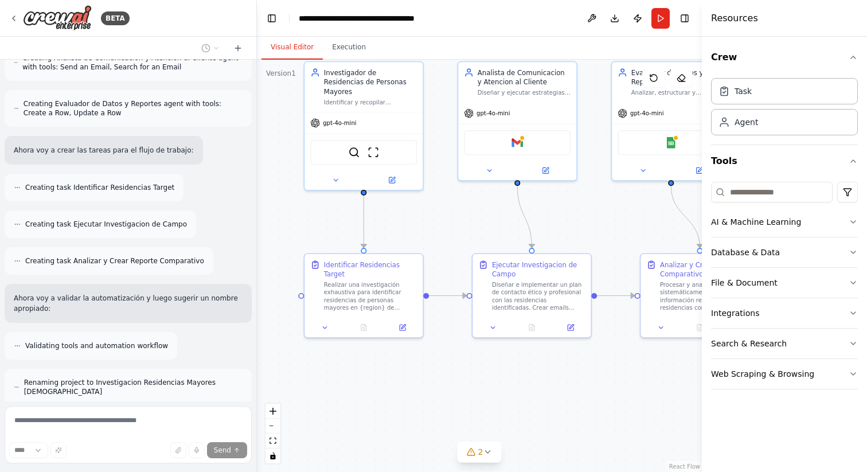
drag, startPoint x: 620, startPoint y: 229, endPoint x: 600, endPoint y: 224, distance: 20.2
click at [600, 225] on div ".deletable-edge-delete-btn { width: 20px; height: 20px; border: 0px solid #ffff…" at bounding box center [479, 266] width 445 height 412
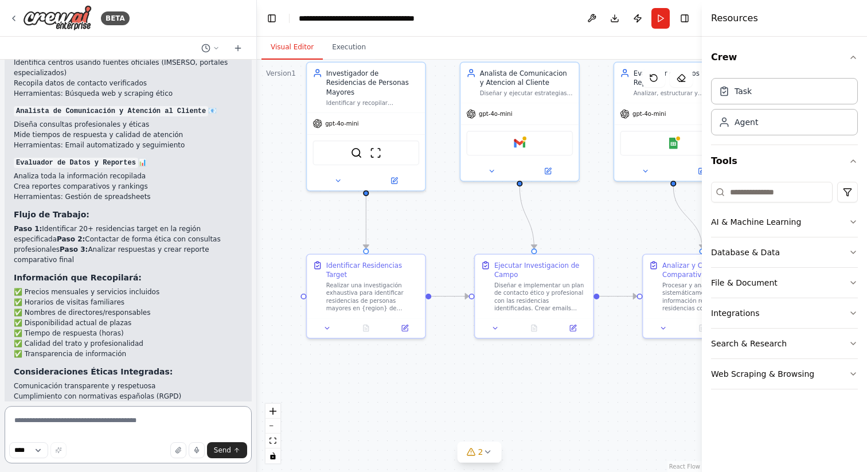
scroll to position [3137, 0]
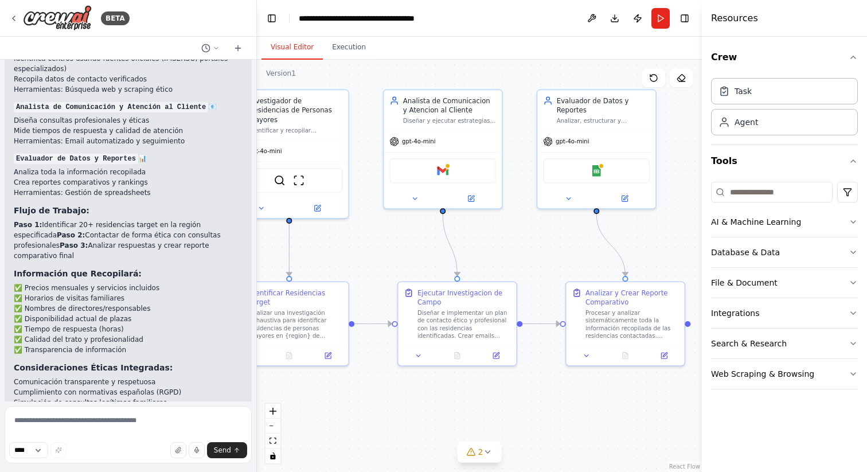
drag, startPoint x: 633, startPoint y: 213, endPoint x: 557, endPoint y: 240, distance: 81.1
click at [557, 240] on div ".deletable-edge-delete-btn { width: 20px; height: 20px; border: 0px solid #ffff…" at bounding box center [479, 266] width 445 height 412
click at [463, 327] on div "Diseñar e implementar un plan de contacto ético y profesional con las residenci…" at bounding box center [464, 322] width 93 height 31
click at [496, 352] on icon at bounding box center [497, 354] width 6 height 6
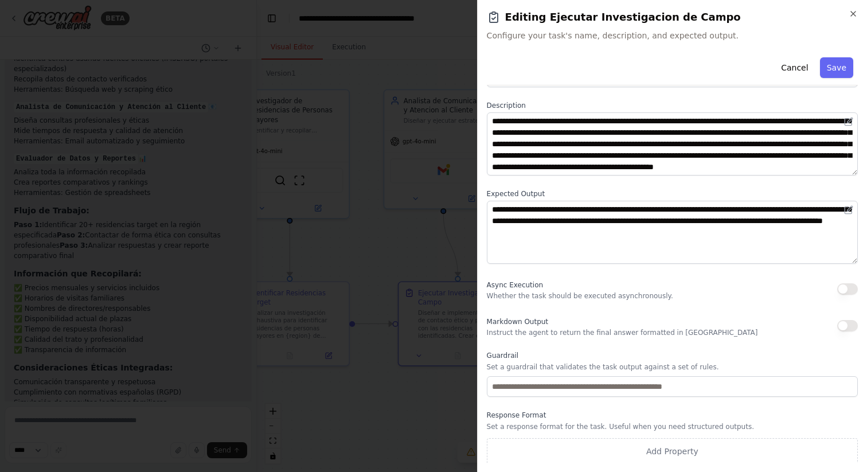
scroll to position [46, 0]
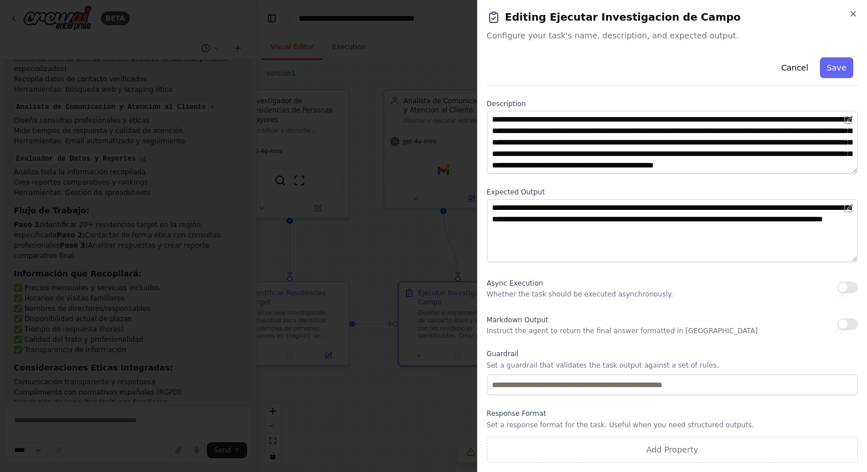
click at [858, 14] on div "**********" at bounding box center [672, 236] width 390 height 472
click at [850, 14] on icon "button" at bounding box center [853, 13] width 9 height 9
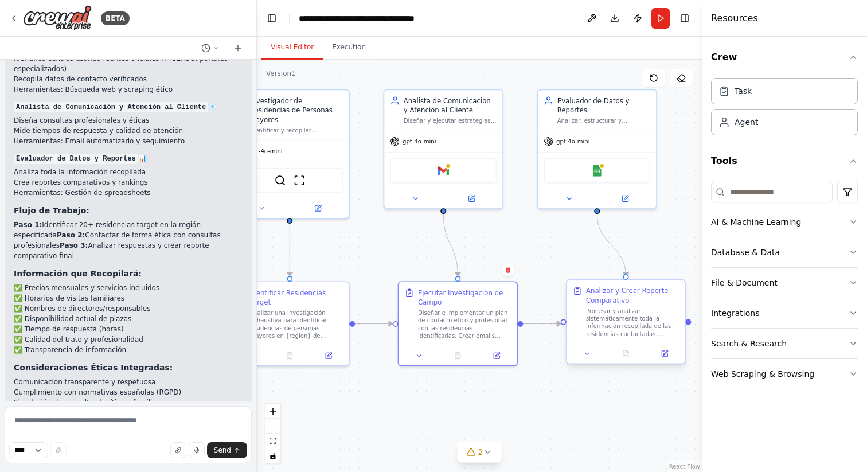
click at [612, 316] on div "Procesar y analizar sistemáticamente toda la información recopilada de las resi…" at bounding box center [632, 322] width 93 height 31
click at [612, 297] on div "Analizar y Crear Reporte Comparativo" at bounding box center [632, 295] width 93 height 19
click at [667, 355] on icon at bounding box center [664, 353] width 7 height 7
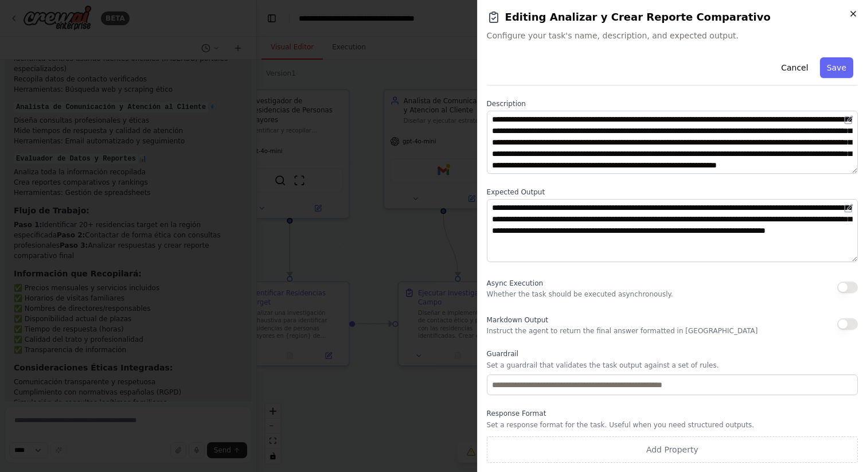
click at [853, 13] on icon "button" at bounding box center [853, 13] width 5 height 5
